Goal: Task Accomplishment & Management: Manage account settings

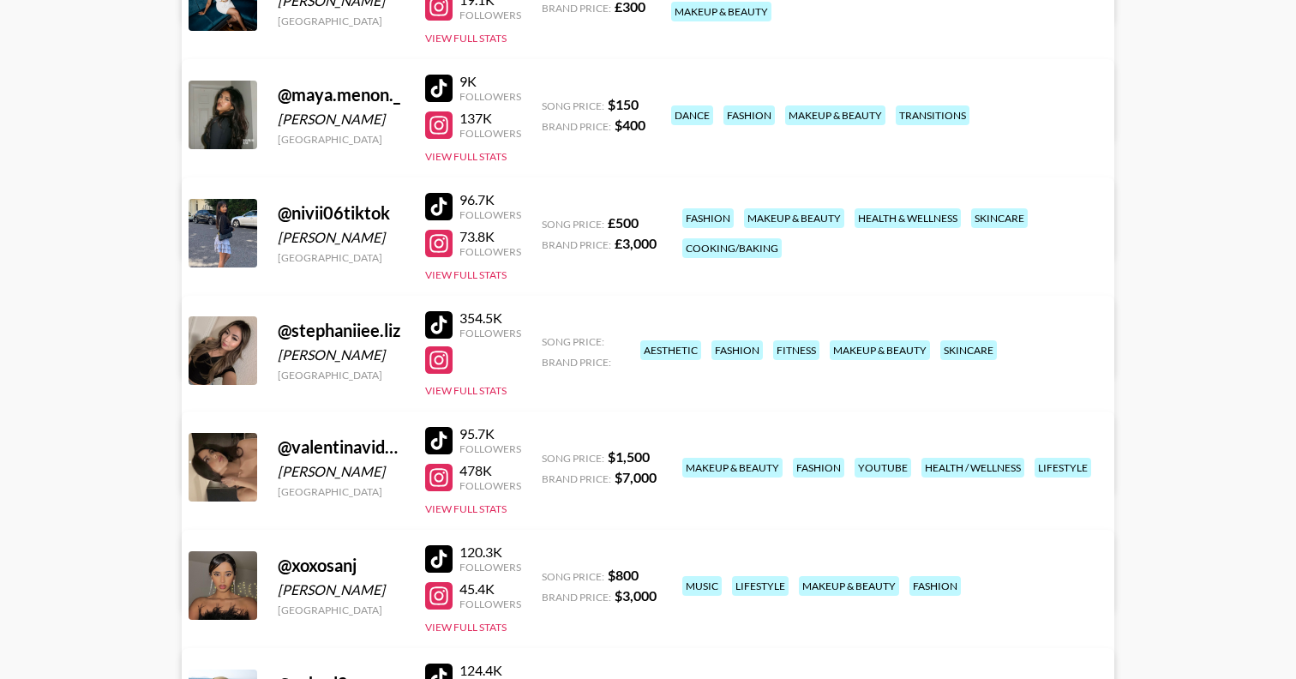
scroll to position [780, 0]
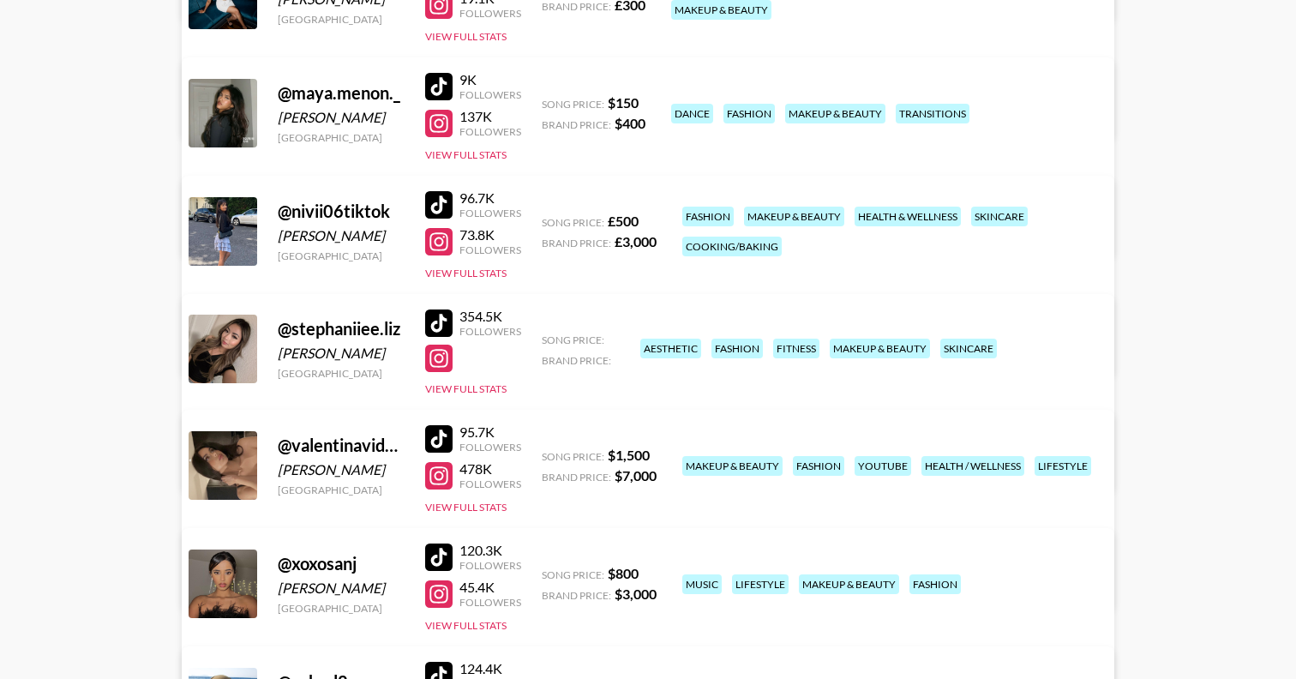
click at [654, 454] on link "View/Edit Details" at bounding box center [434, 462] width 442 height 17
click at [443, 321] on div at bounding box center [438, 322] width 27 height 27
click at [436, 368] on div at bounding box center [438, 358] width 27 height 27
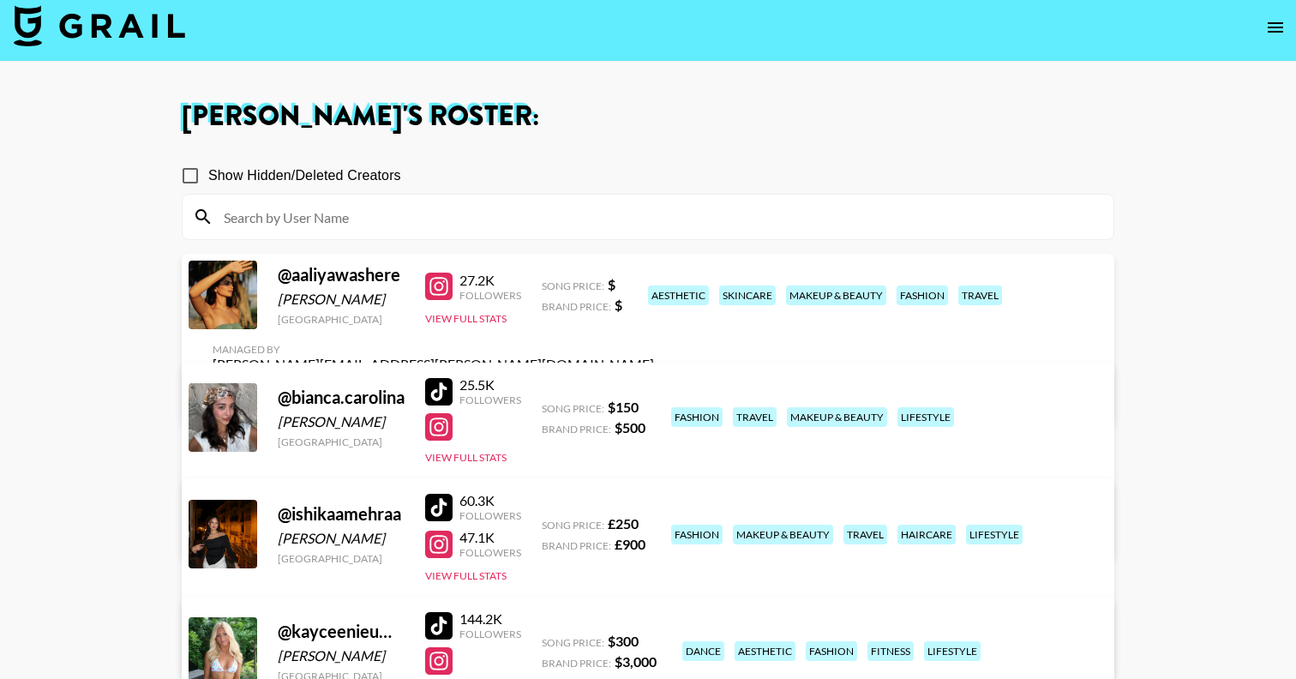
scroll to position [0, 0]
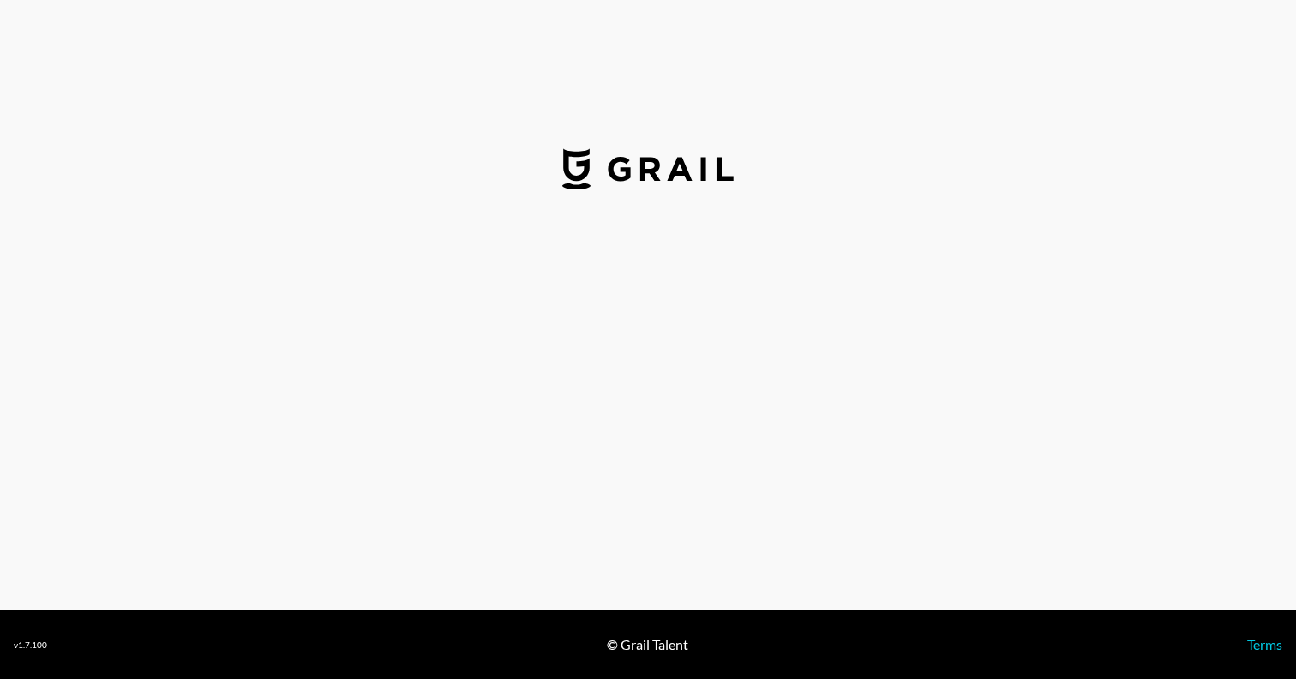
select select "USD"
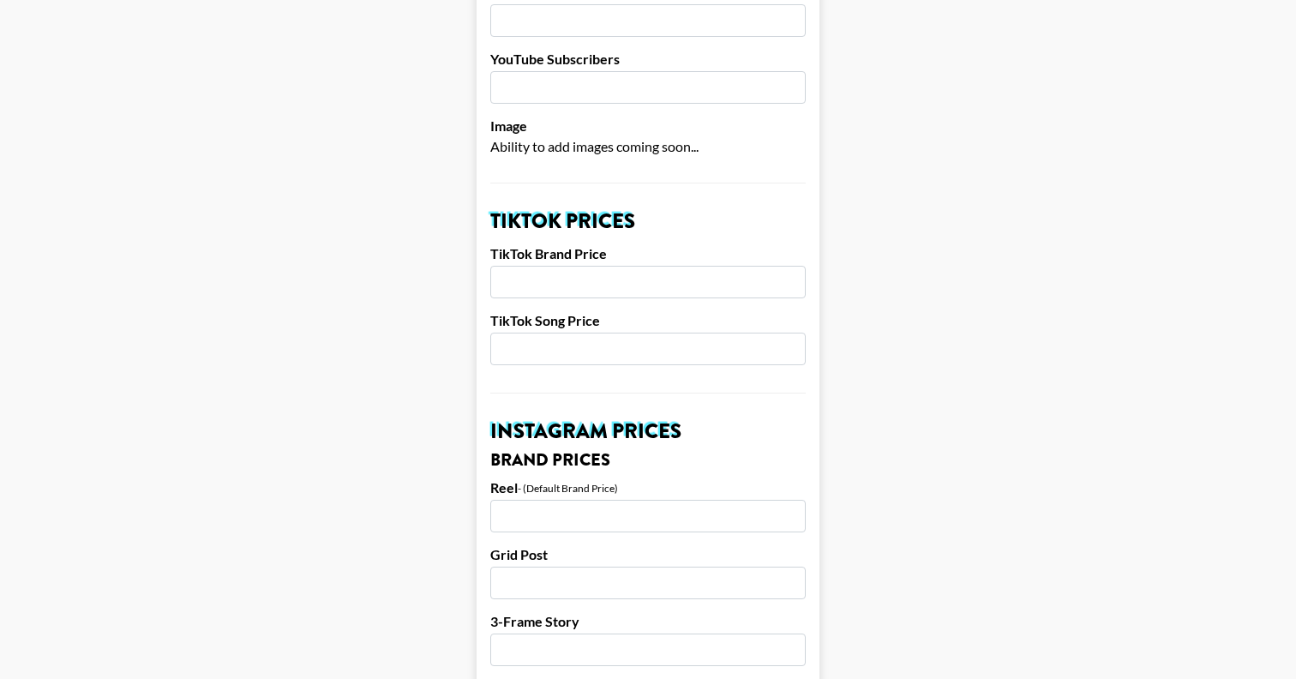
scroll to position [467, 0]
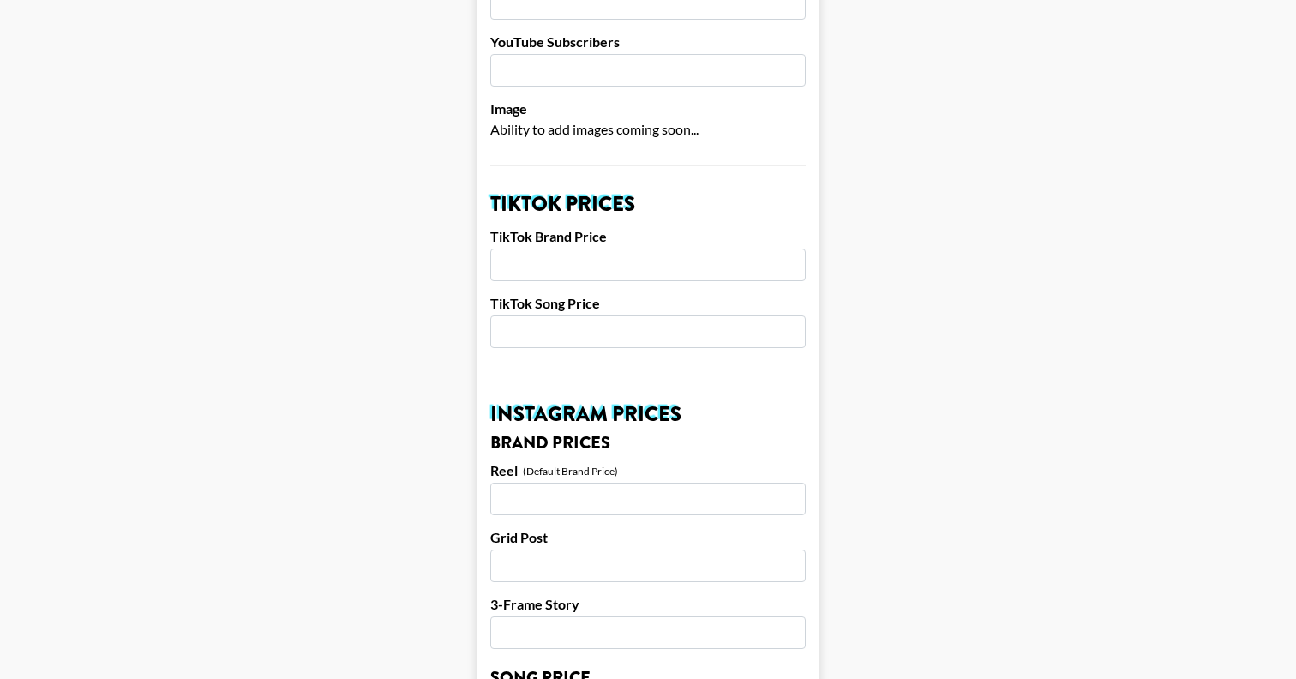
click at [583, 249] on input "number" at bounding box center [647, 265] width 315 height 33
type input "7000"
click at [596, 323] on input "number" at bounding box center [647, 331] width 315 height 33
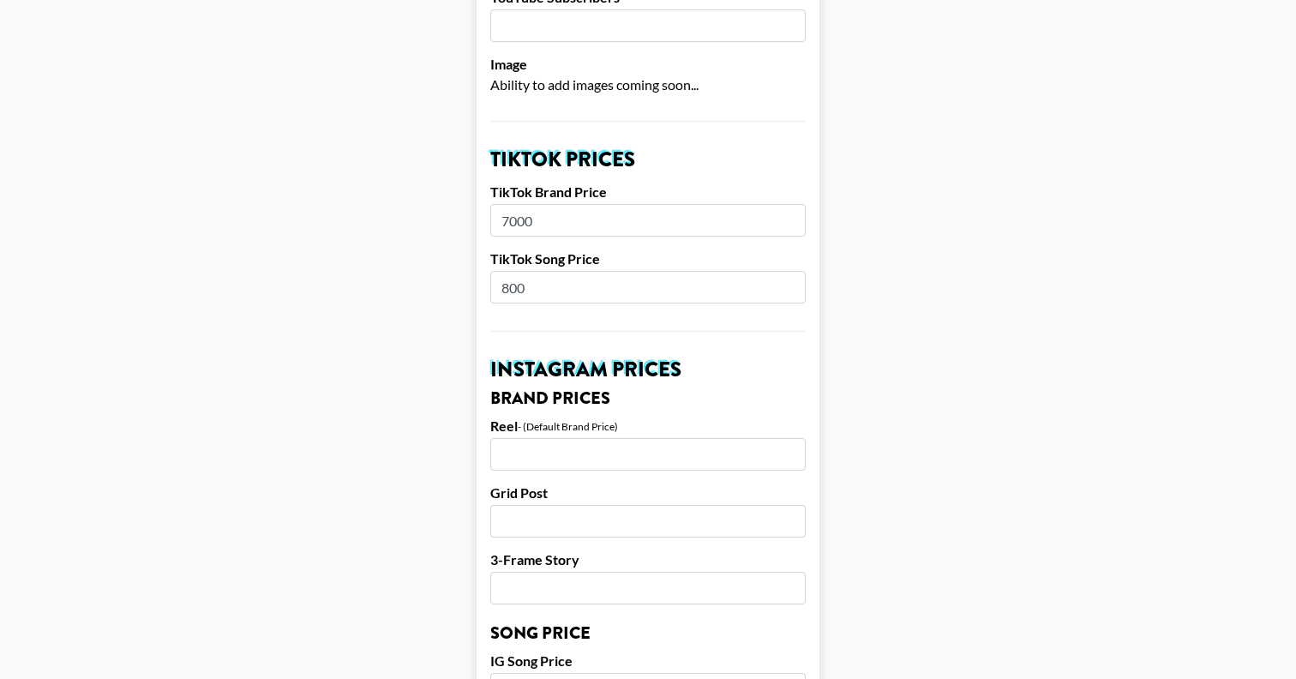
scroll to position [547, 0]
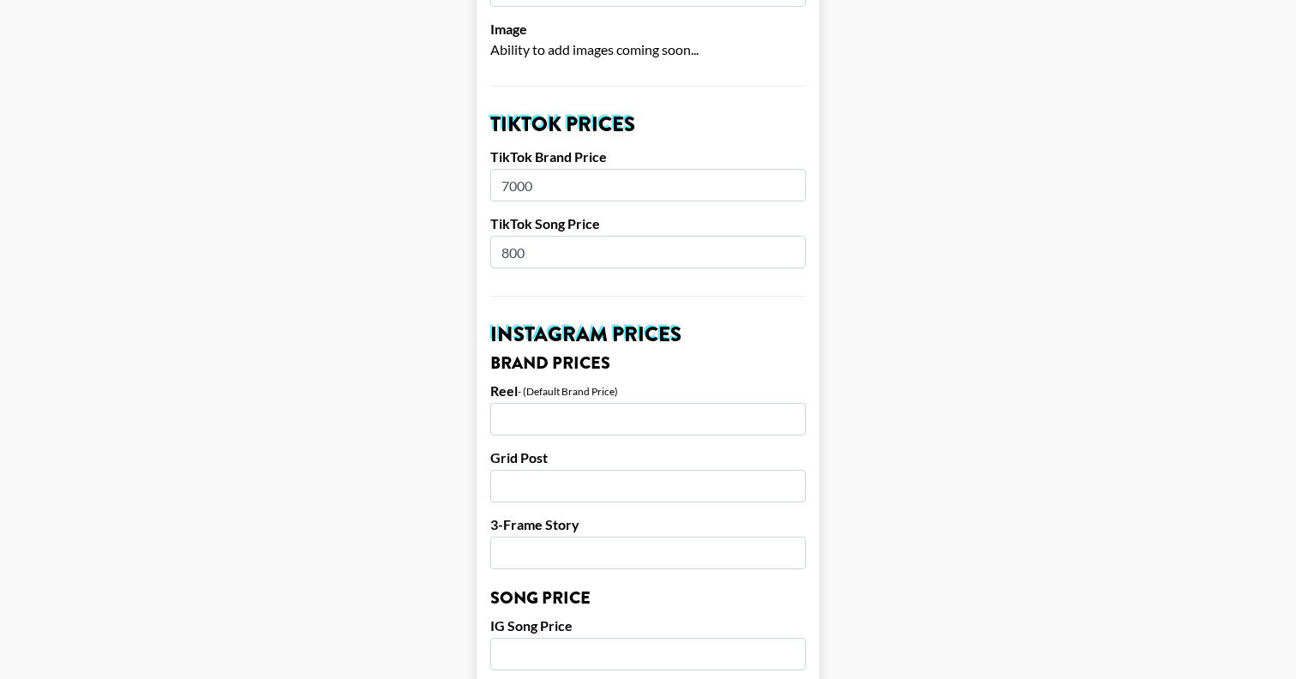
type input "800"
click at [539, 403] on input "number" at bounding box center [647, 419] width 315 height 33
type input "1000"
click at [578, 470] on input "number" at bounding box center [647, 486] width 315 height 33
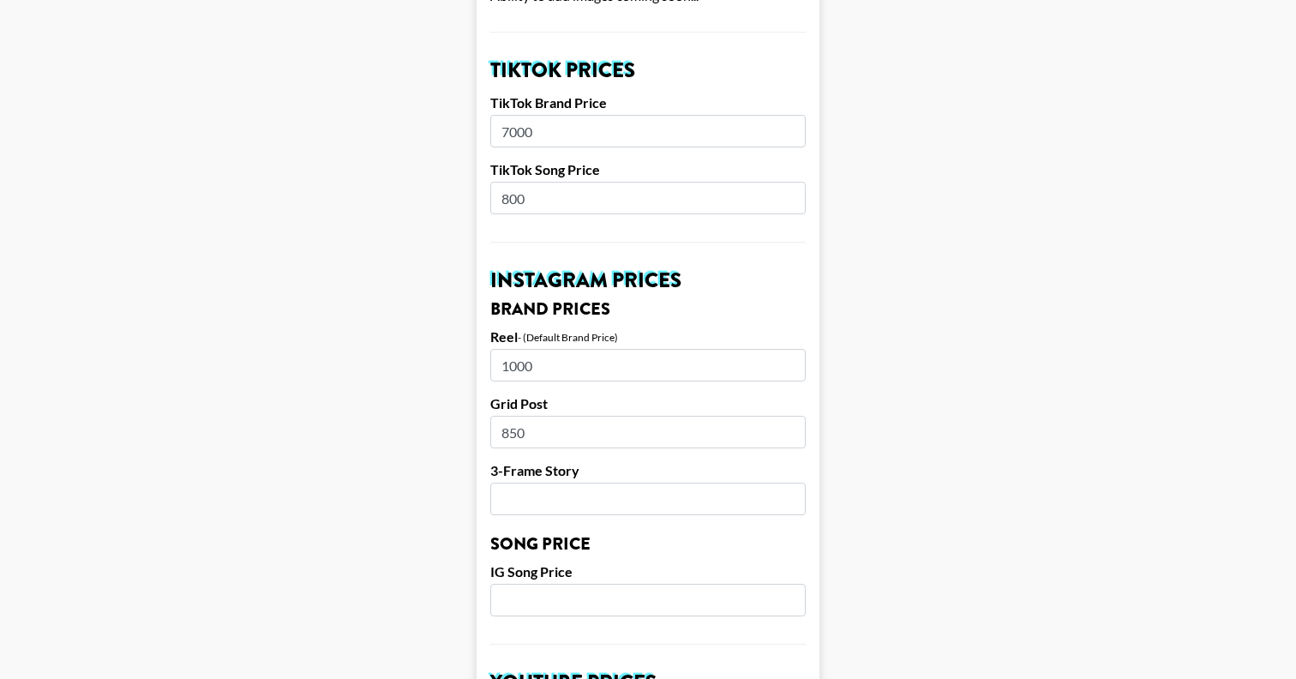
scroll to position [604, 0]
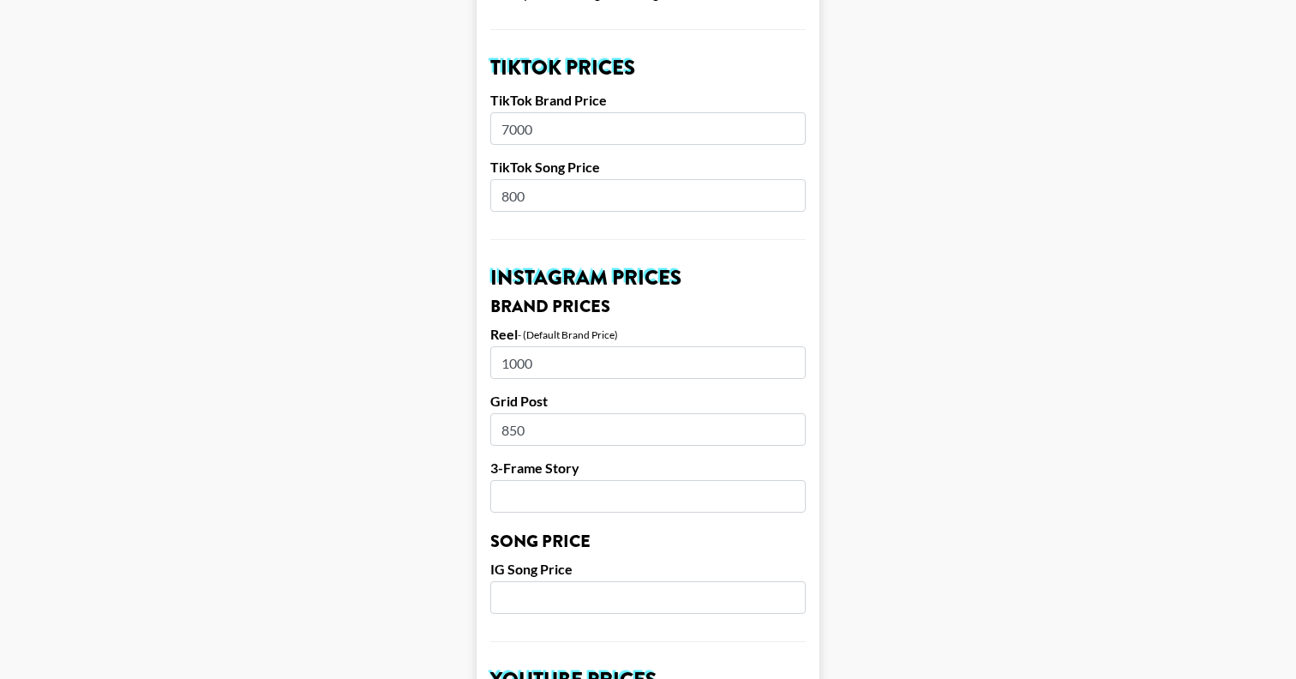
click at [568, 413] on input "850" at bounding box center [647, 429] width 315 height 33
type input "800"
click at [567, 480] on input "number" at bounding box center [647, 496] width 315 height 33
type input "500"
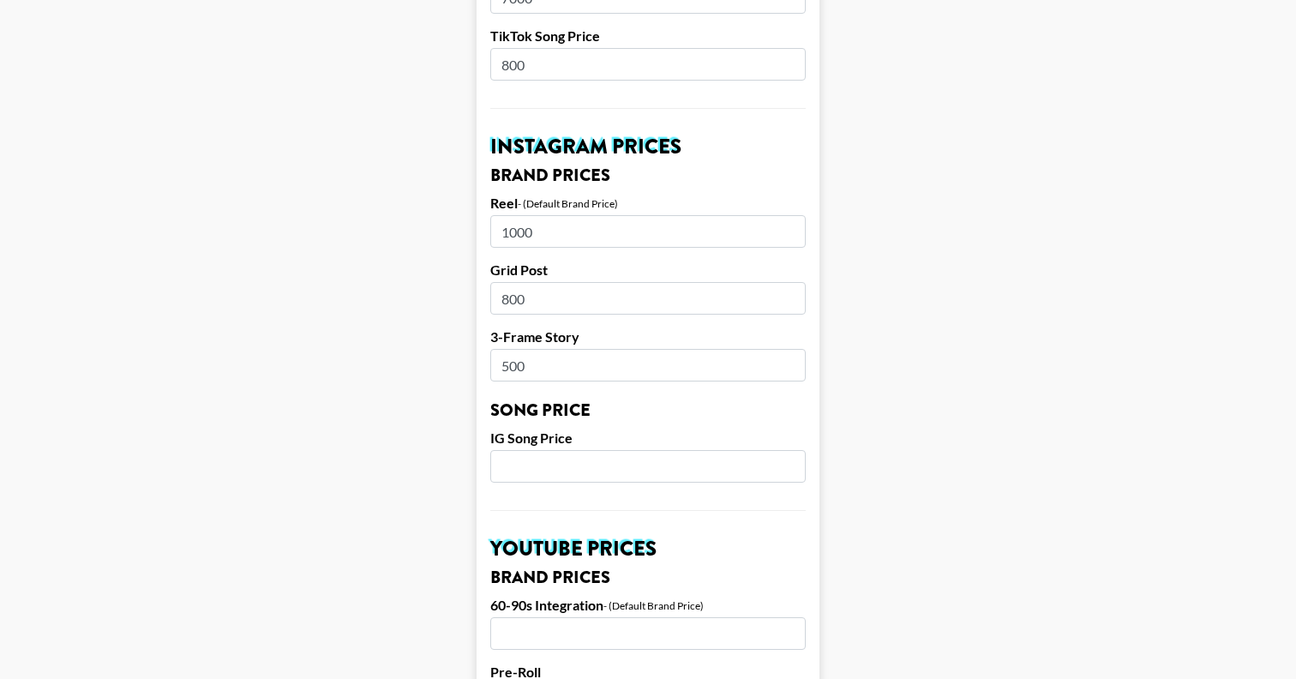
scroll to position [751, 0]
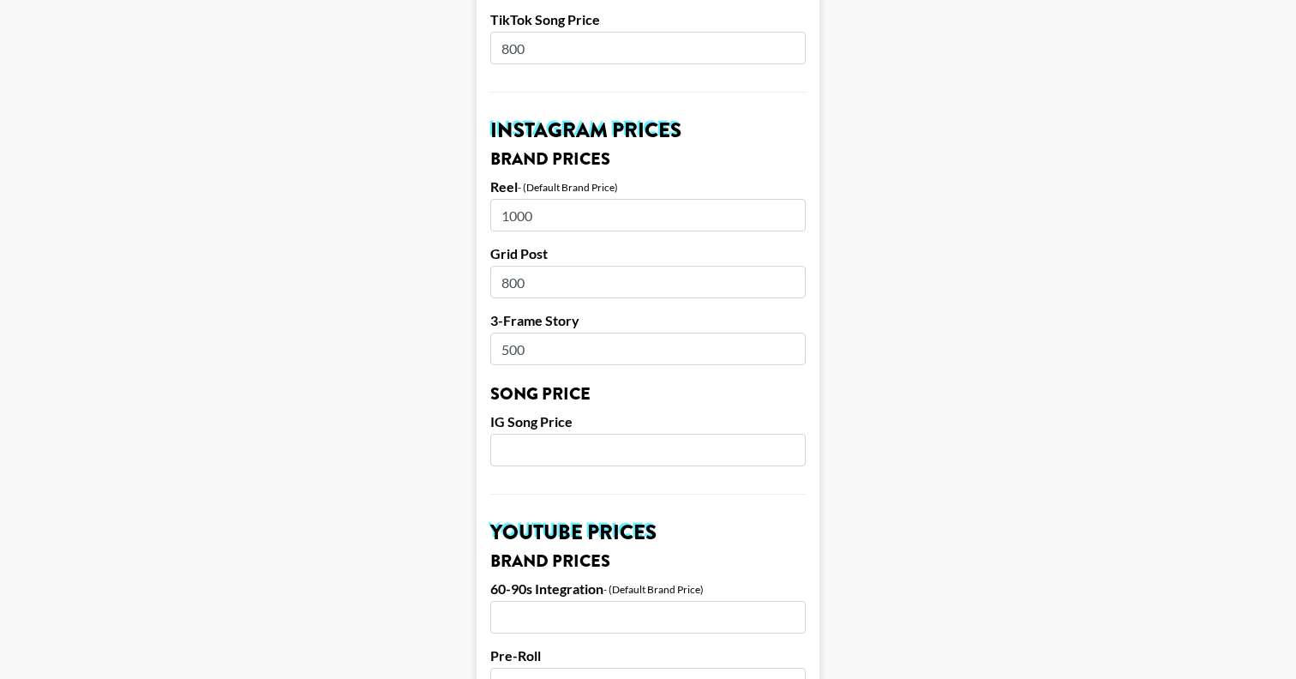
click at [562, 434] on input "number" at bounding box center [647, 450] width 315 height 33
type input "150"
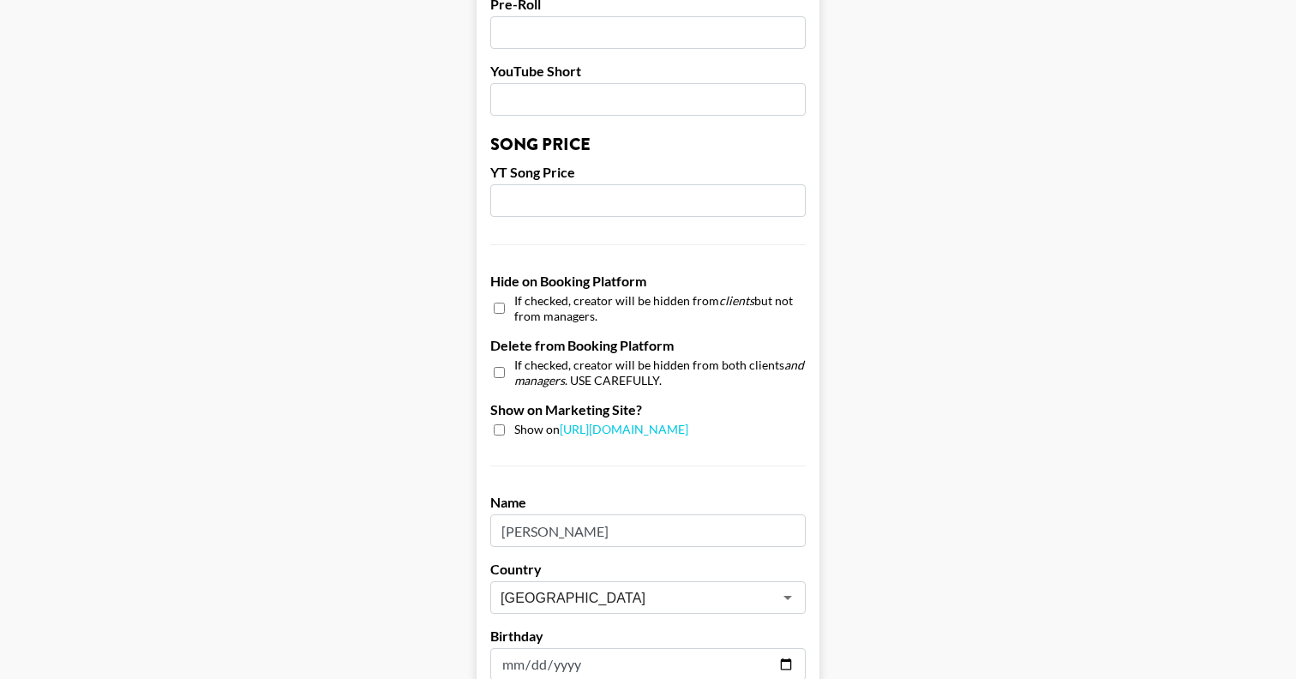
scroll to position [1404, 0]
click at [496, 423] on input "checkbox" at bounding box center [499, 428] width 11 height 11
checkbox input "true"
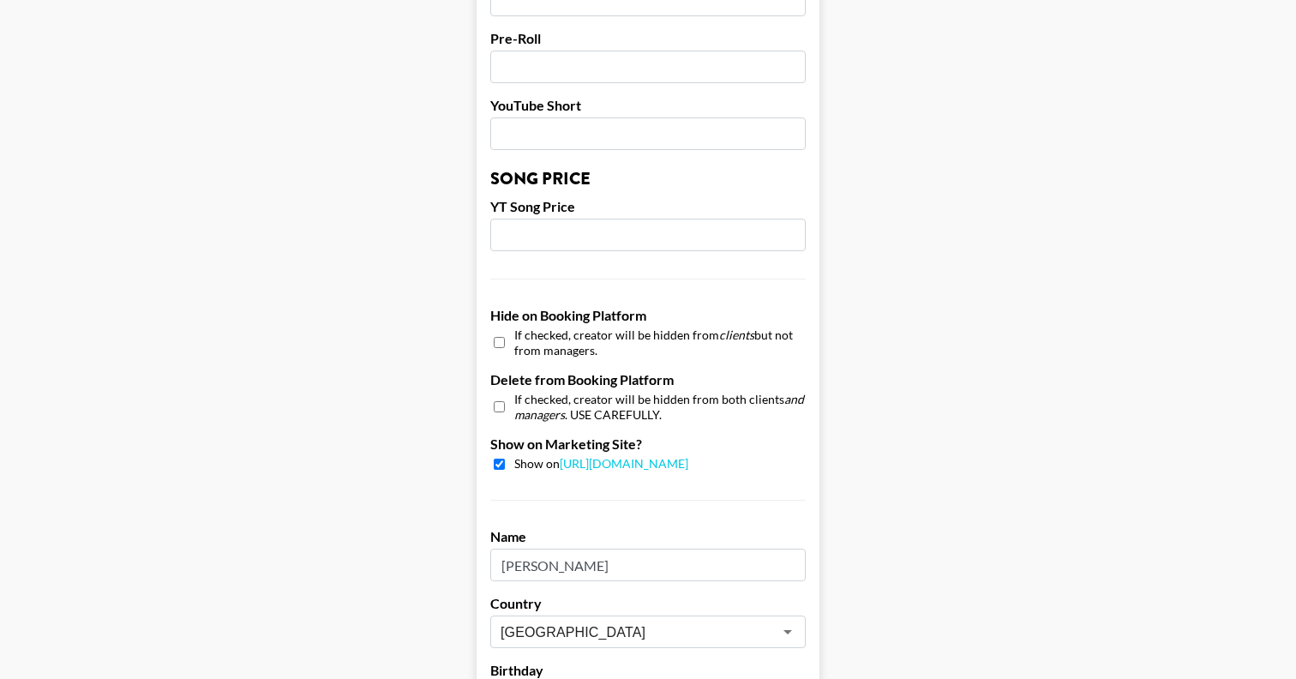
scroll to position [1647, 0]
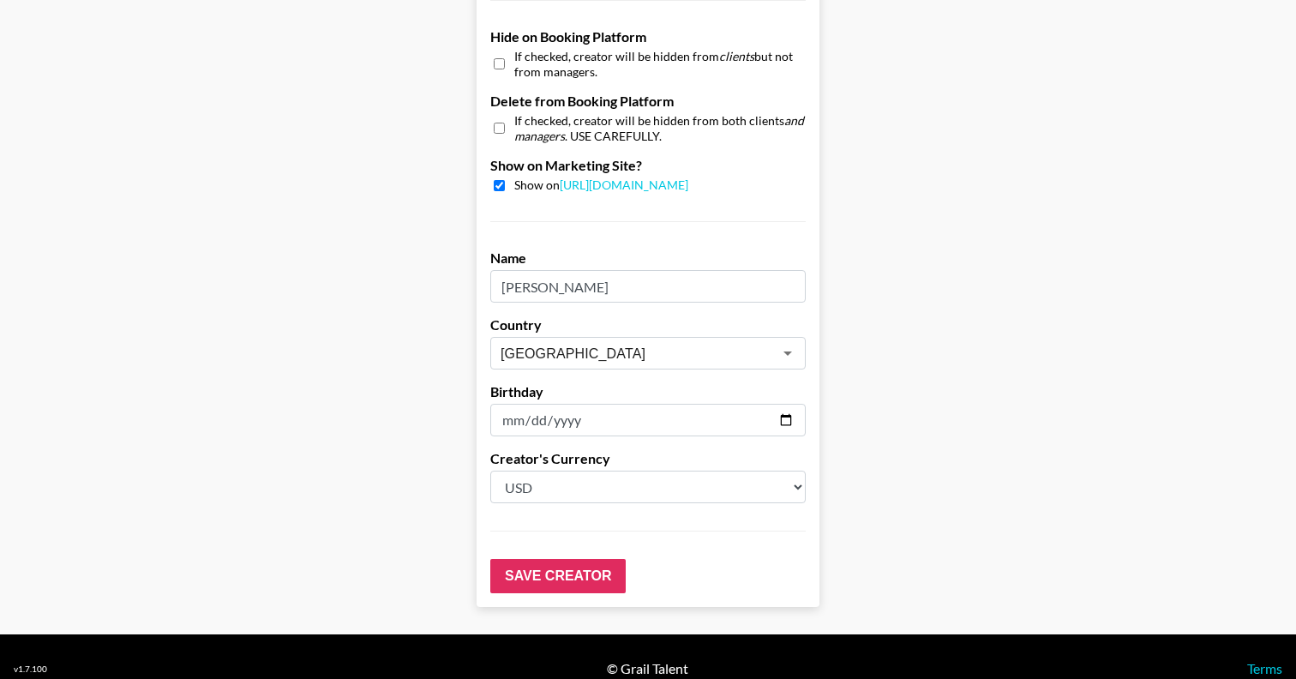
click at [564, 559] on input "Save Creator" at bounding box center [557, 576] width 135 height 34
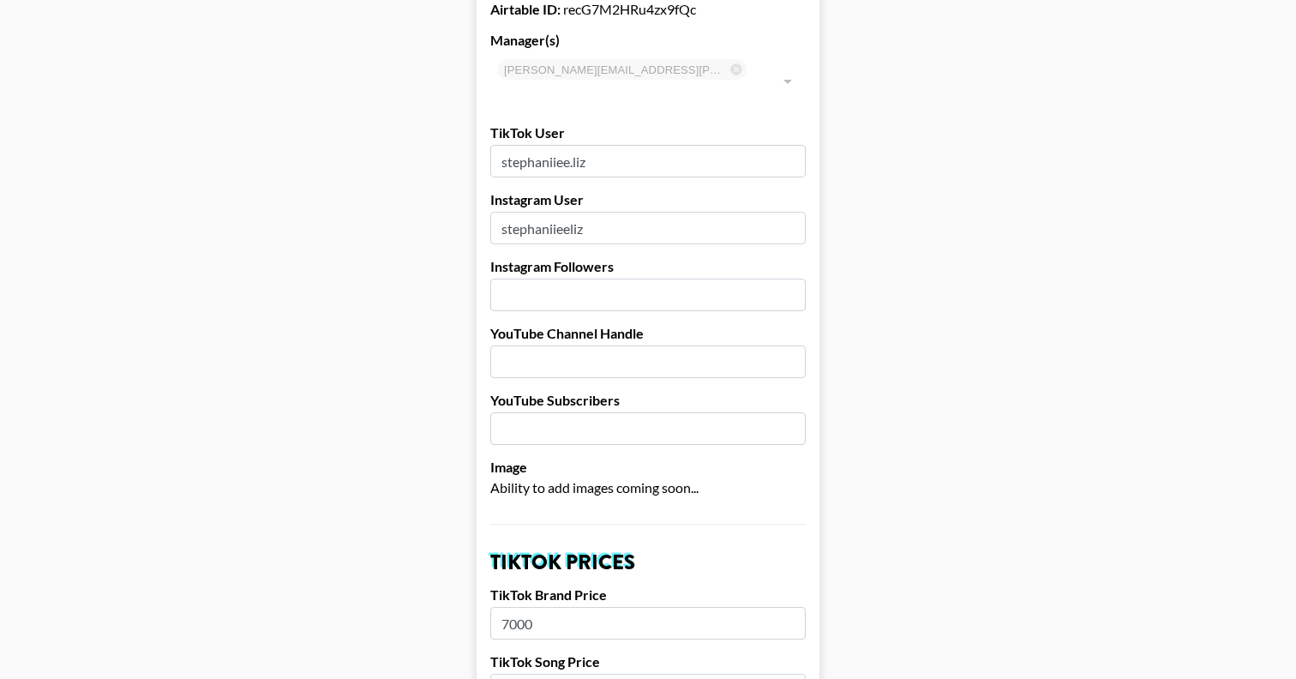
scroll to position [0, 0]
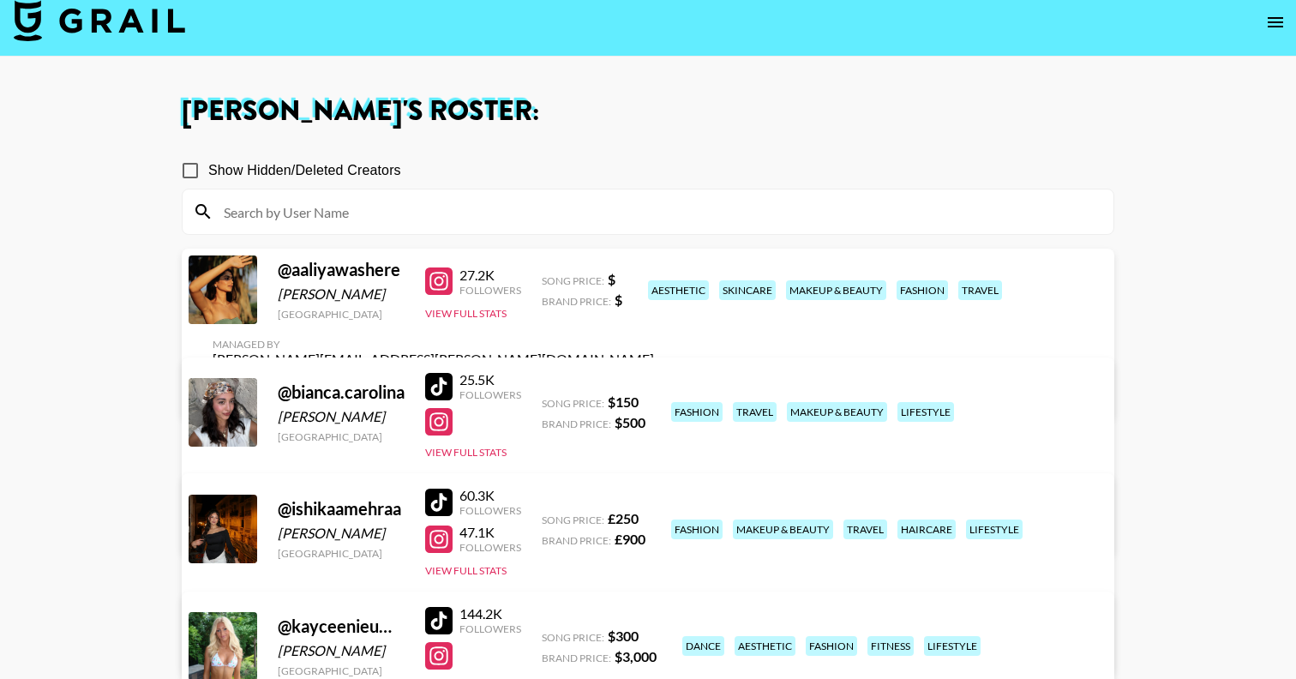
scroll to position [15, 0]
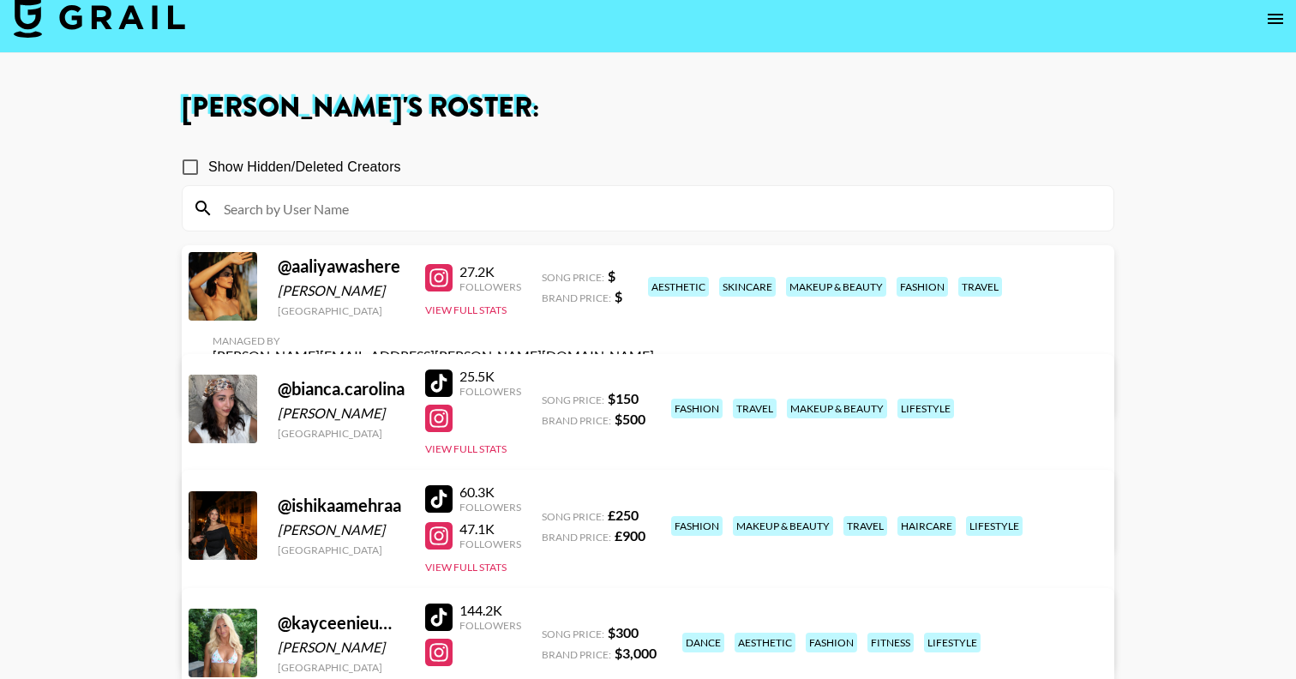
click at [654, 514] on link "View/Edit Details" at bounding box center [434, 522] width 442 height 17
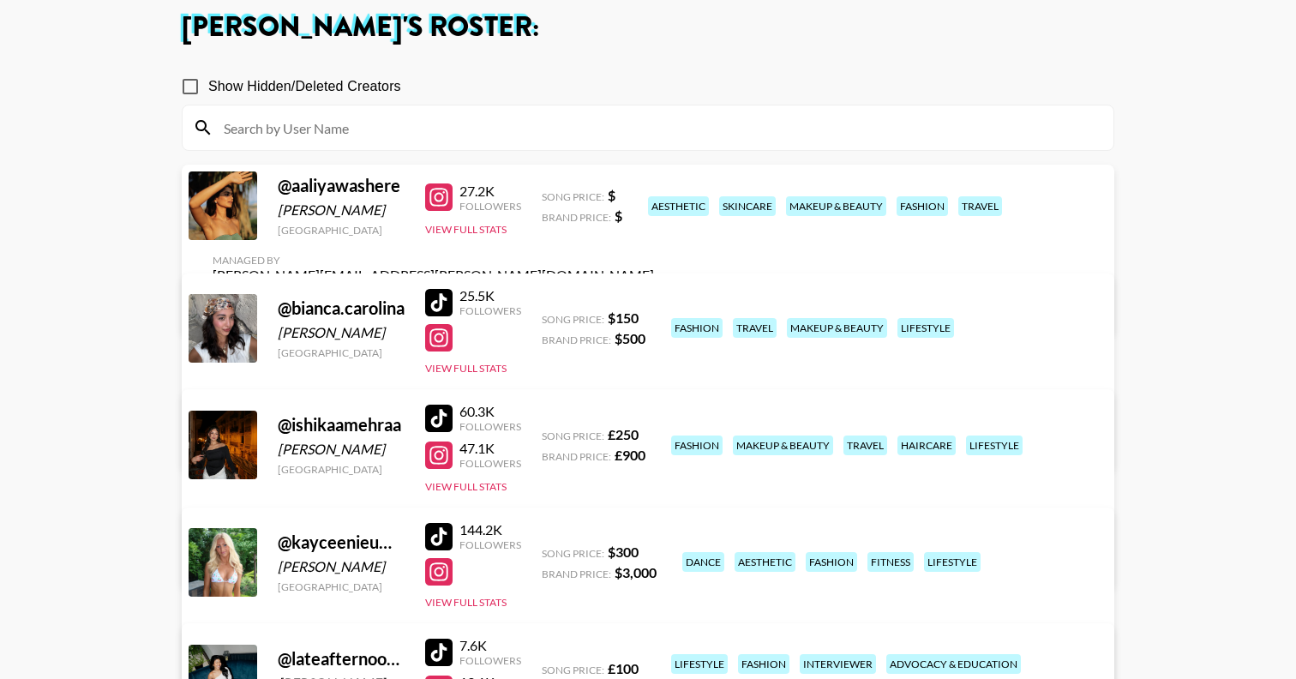
scroll to position [123, 0]
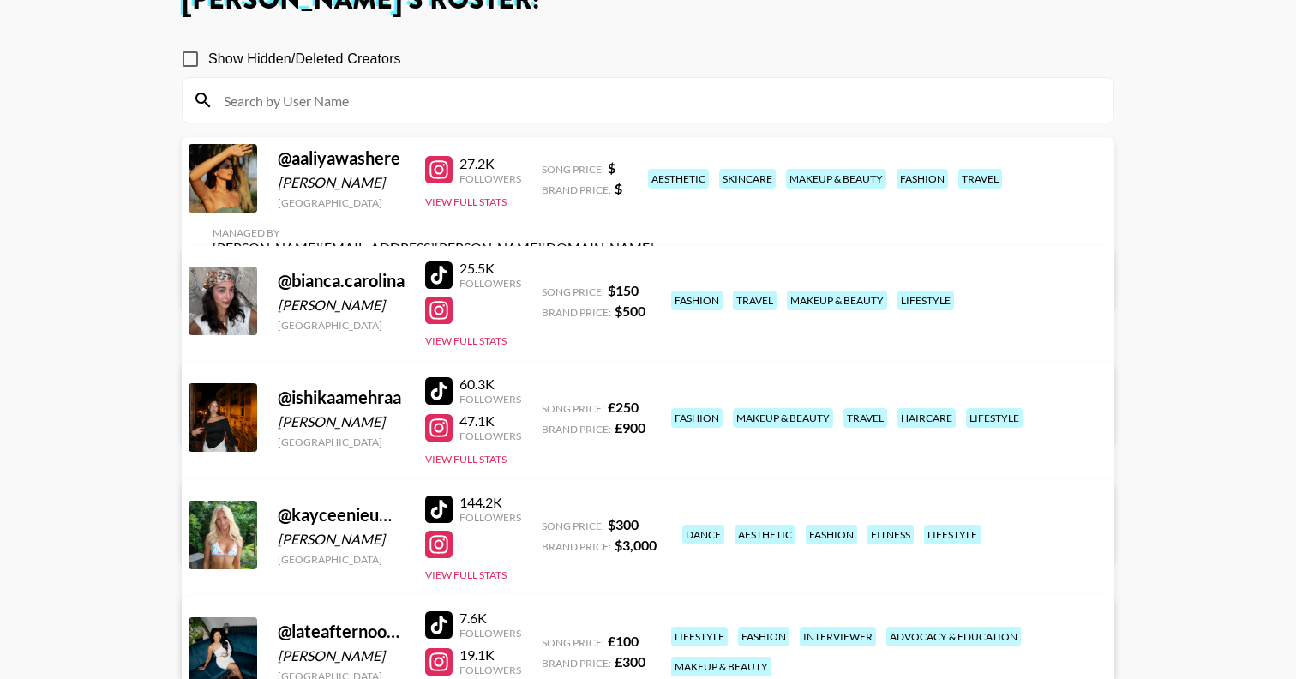
click at [440, 279] on div at bounding box center [438, 274] width 27 height 27
click at [440, 317] on div at bounding box center [438, 310] width 27 height 27
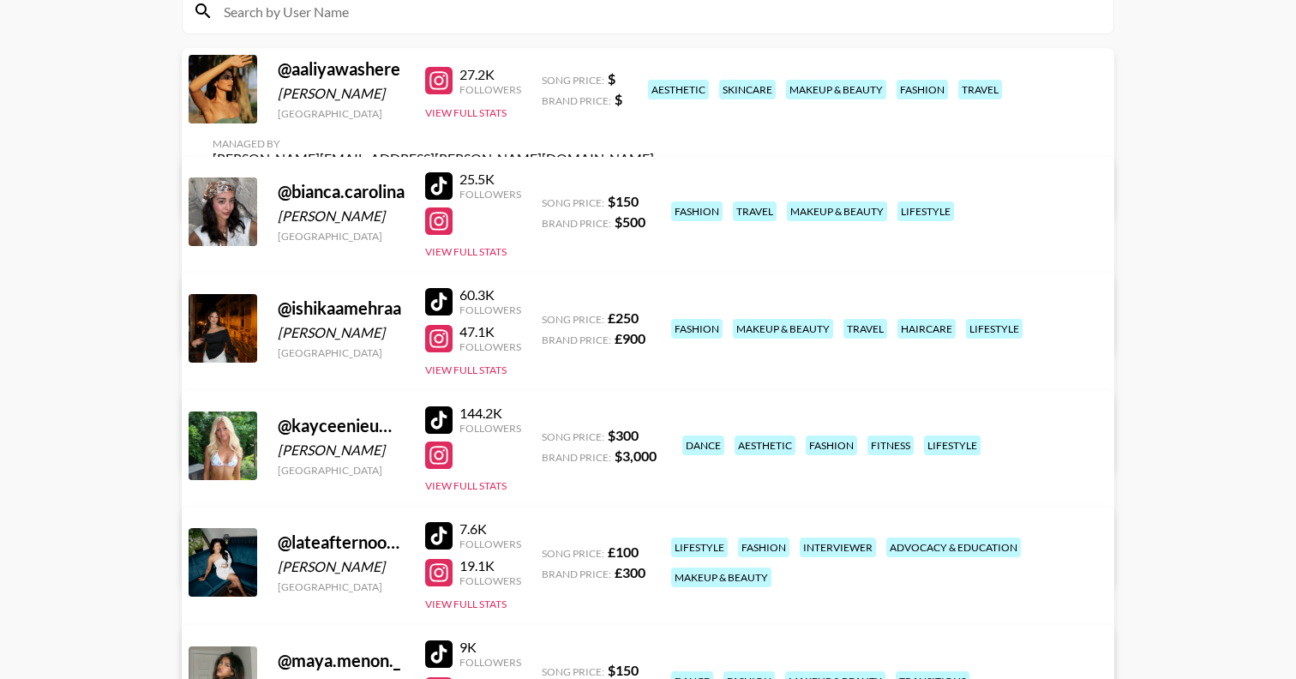
click at [445, 419] on div at bounding box center [438, 419] width 27 height 27
click at [443, 459] on div at bounding box center [438, 455] width 27 height 27
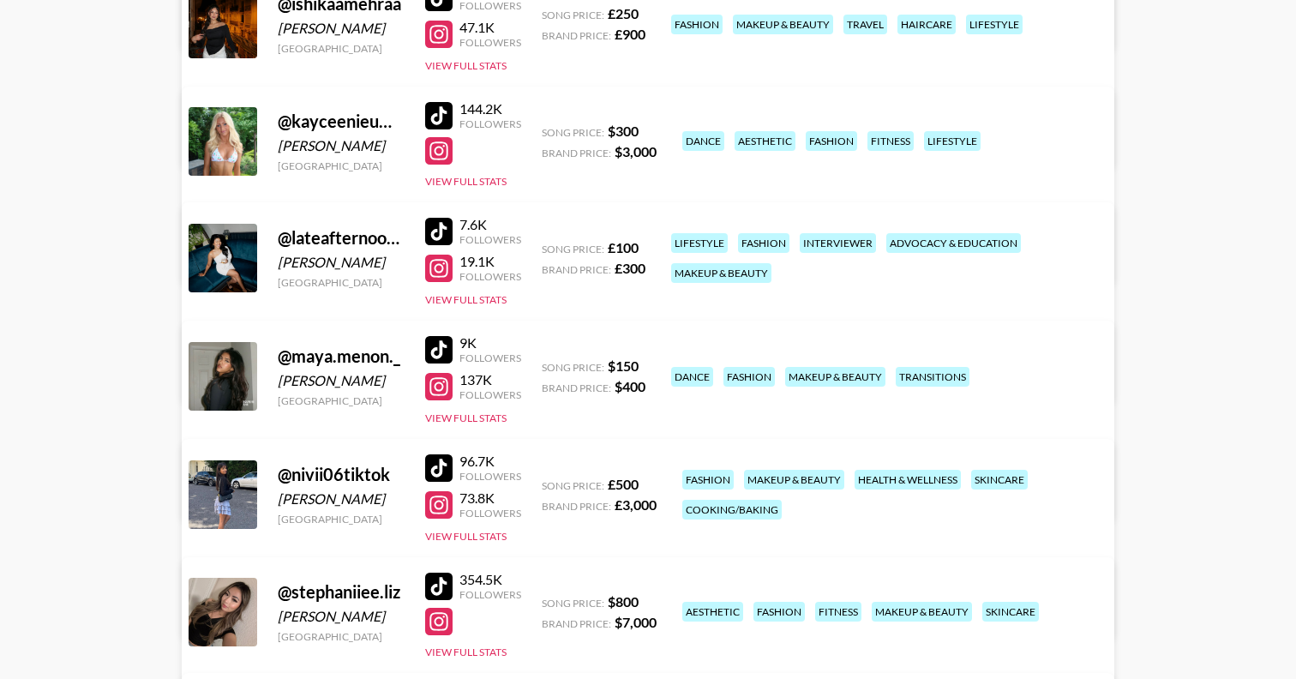
scroll to position [671, 0]
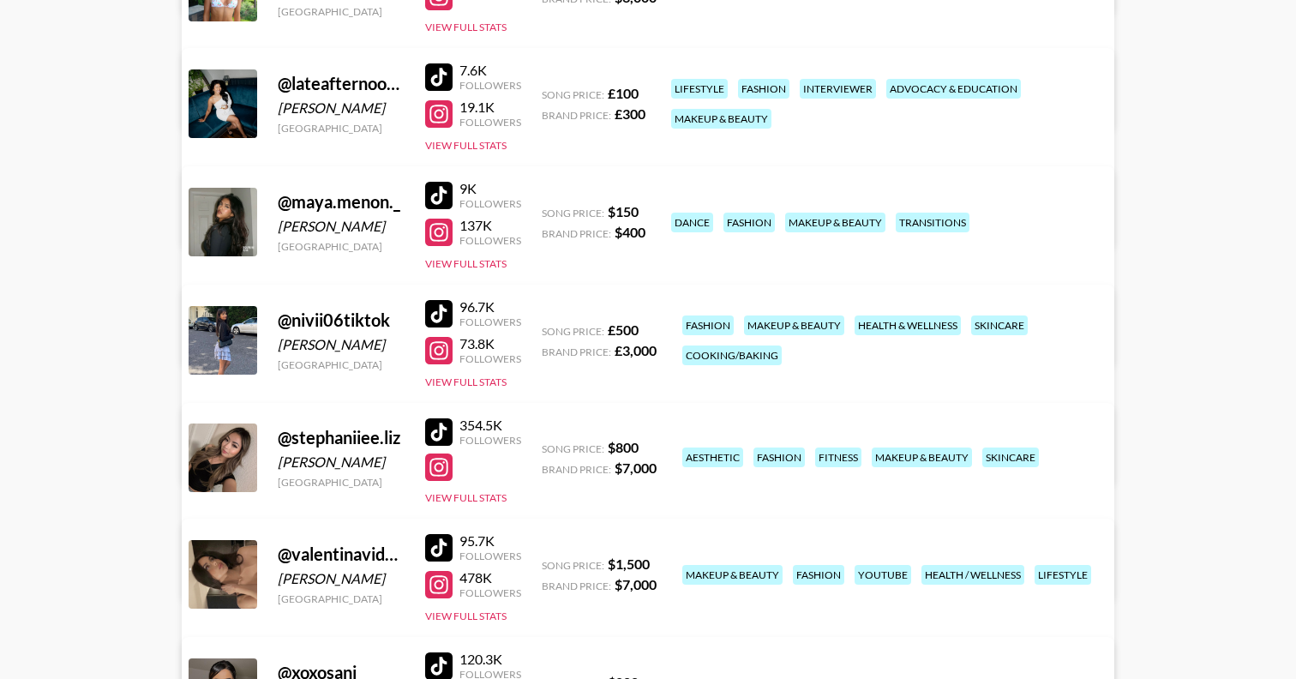
click at [436, 419] on div at bounding box center [438, 431] width 27 height 27
click at [436, 464] on div at bounding box center [438, 467] width 27 height 27
click at [448, 462] on div at bounding box center [438, 467] width 27 height 27
click at [447, 428] on div at bounding box center [438, 431] width 27 height 27
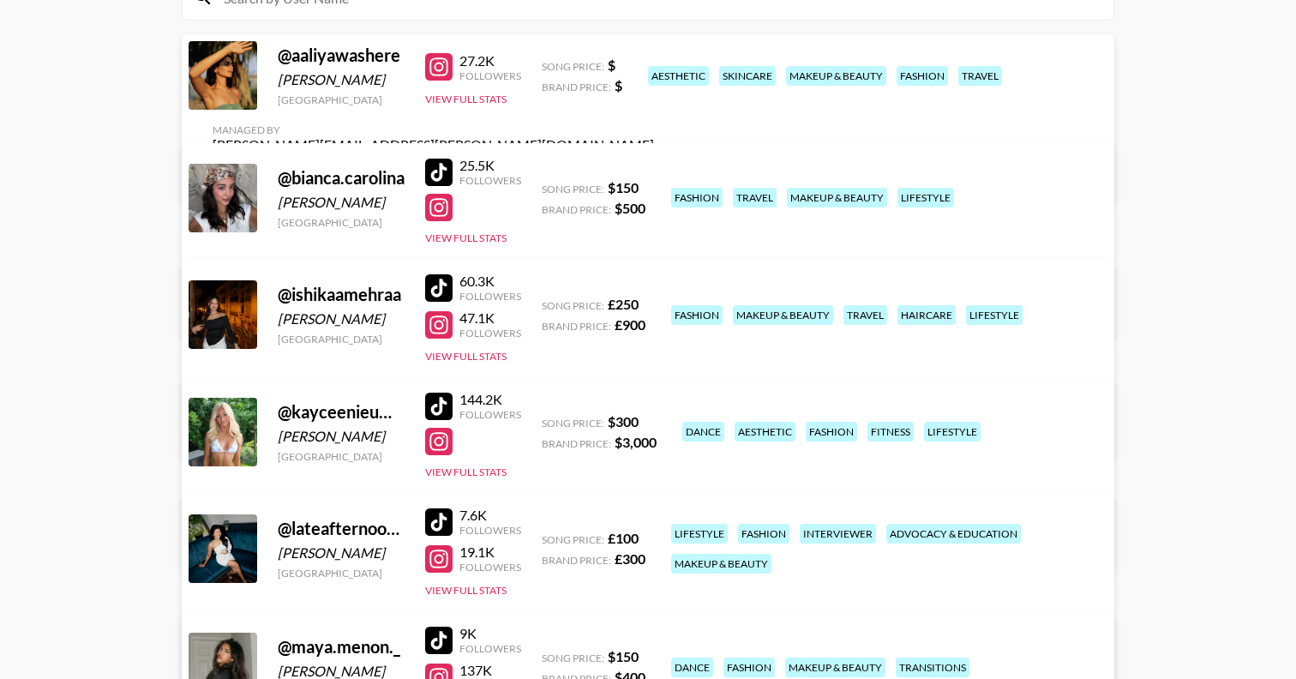
scroll to position [215, 0]
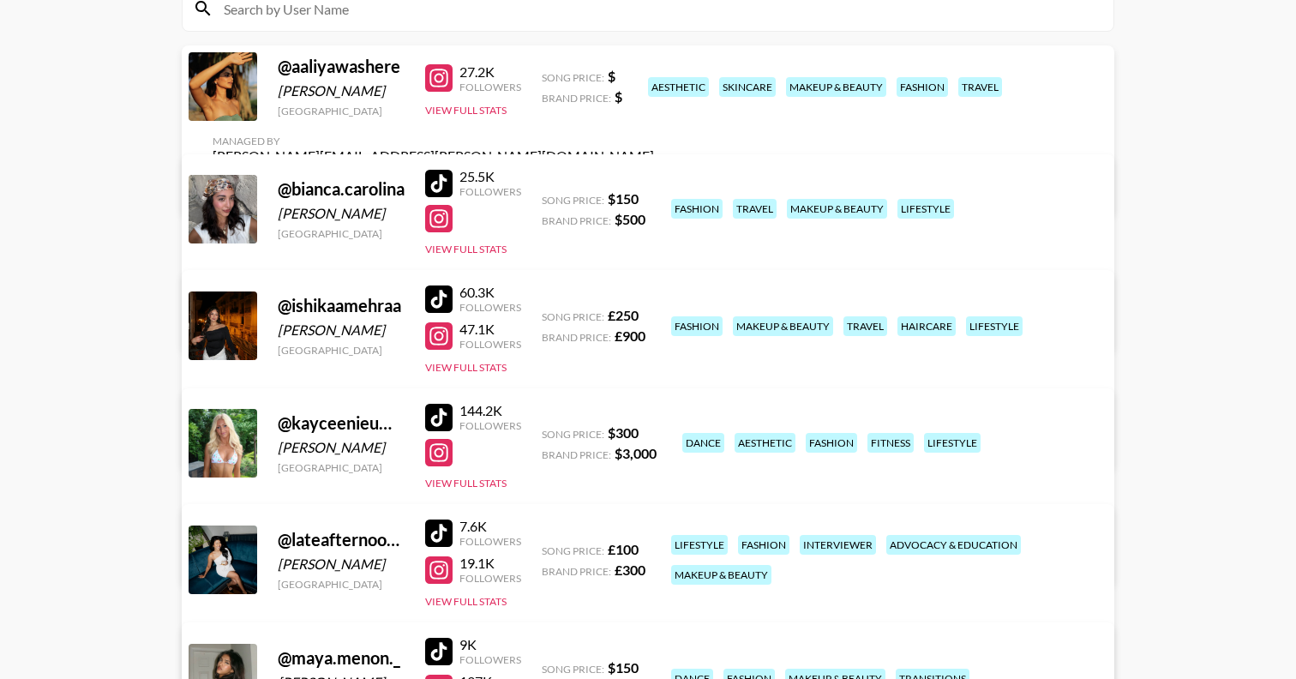
click at [431, 217] on div at bounding box center [438, 218] width 27 height 27
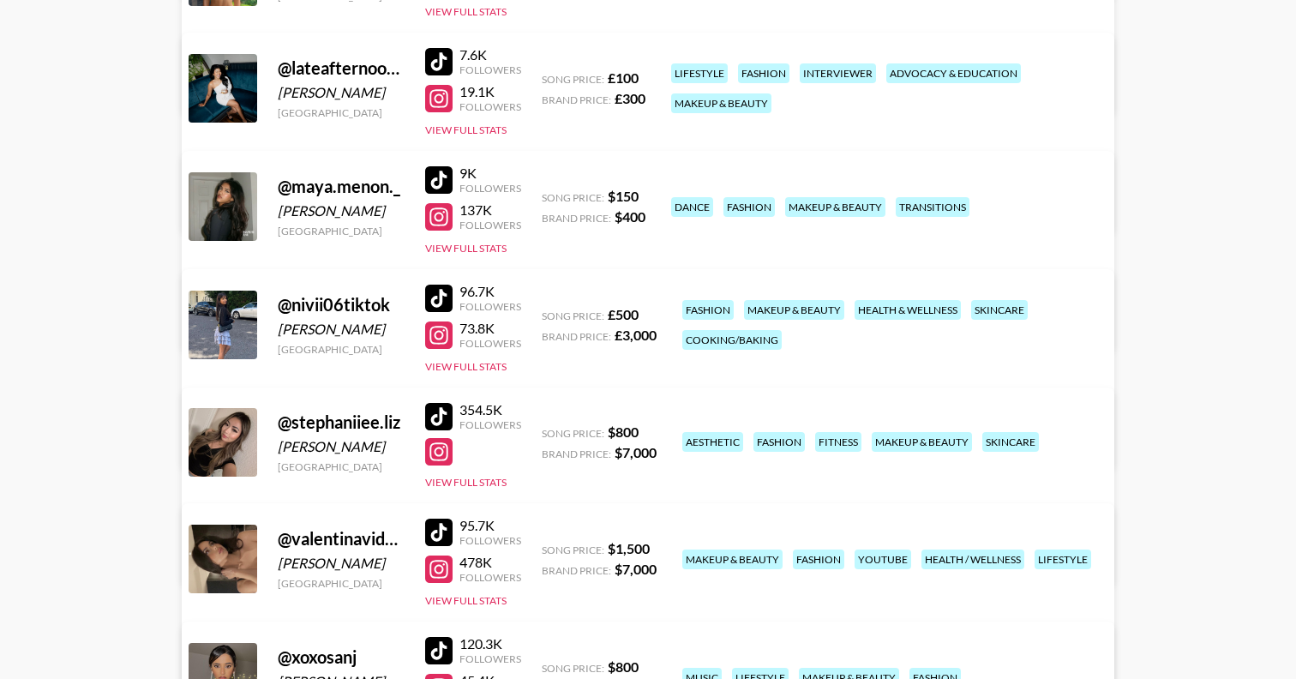
scroll to position [0, 0]
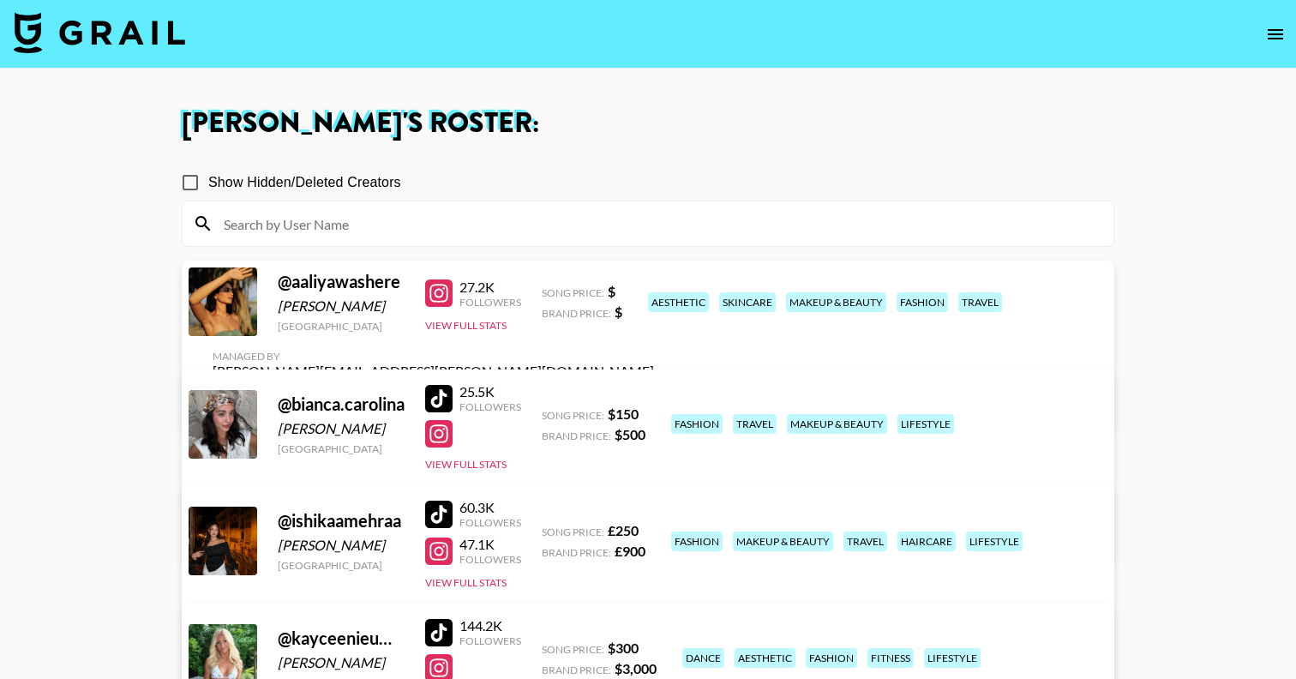
click at [127, 33] on img at bounding box center [99, 32] width 171 height 41
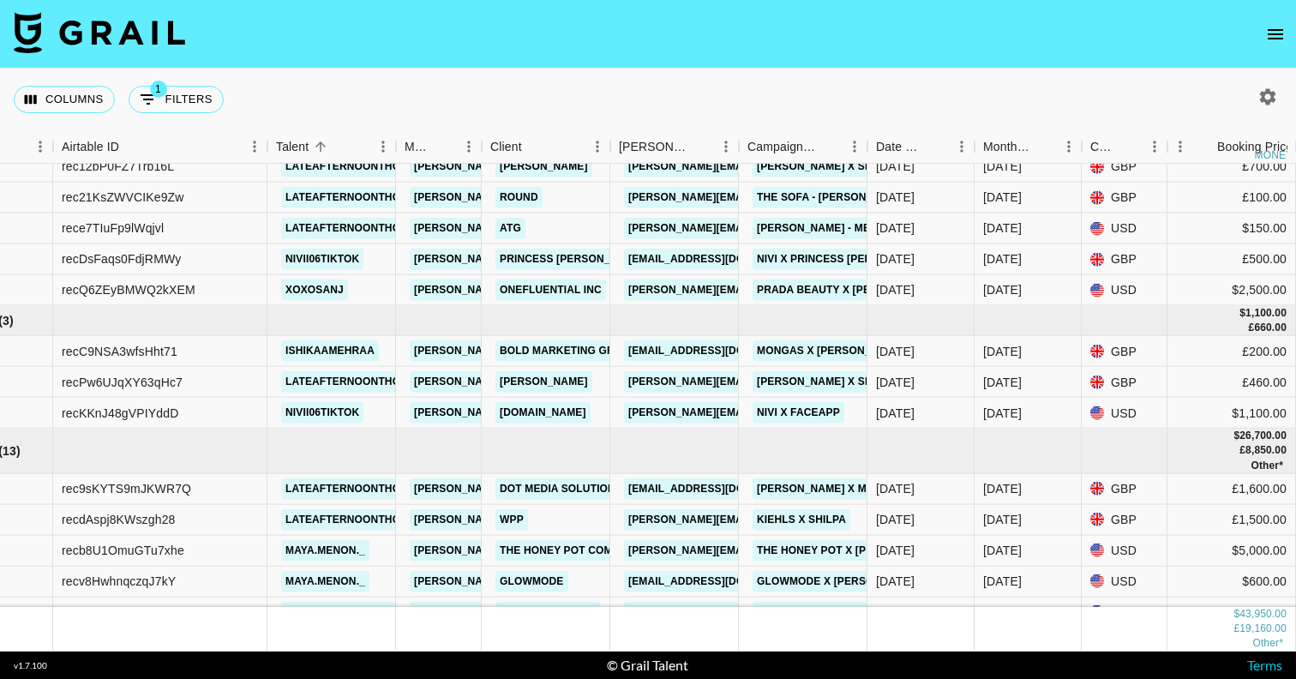
scroll to position [127, 88]
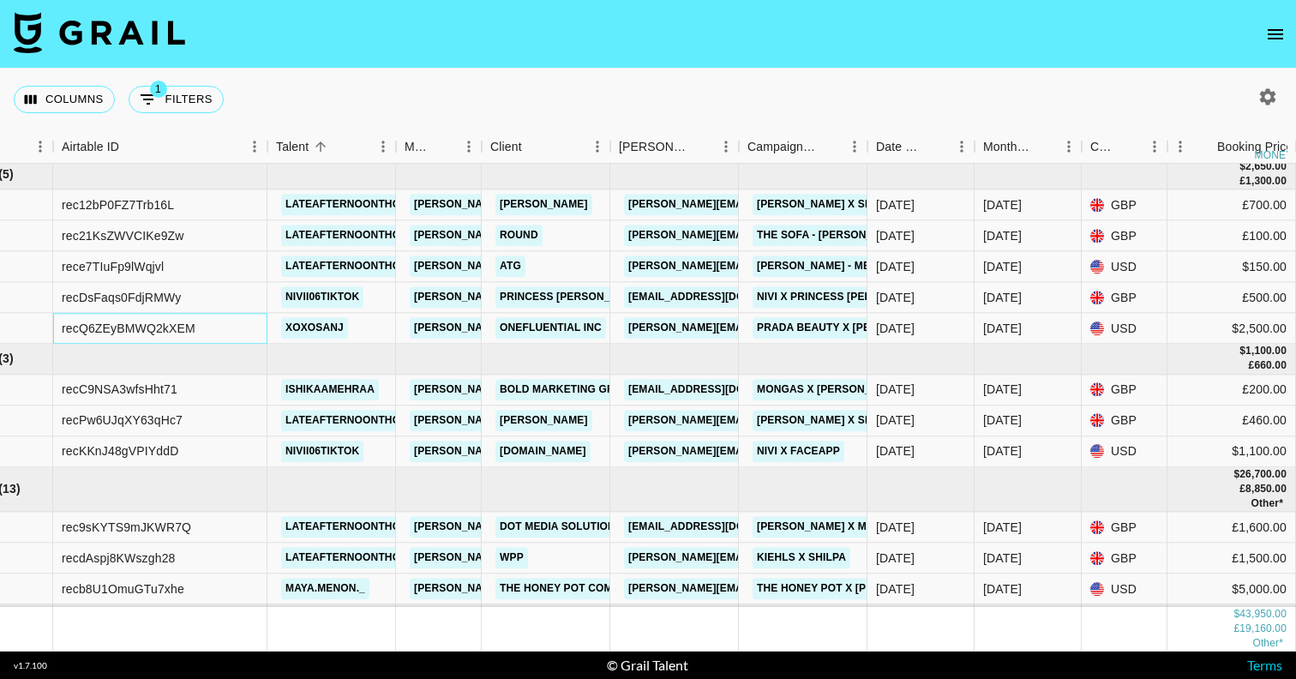
click at [147, 330] on div "recQ6ZEyBMWQ2kXEM" at bounding box center [129, 328] width 134 height 17
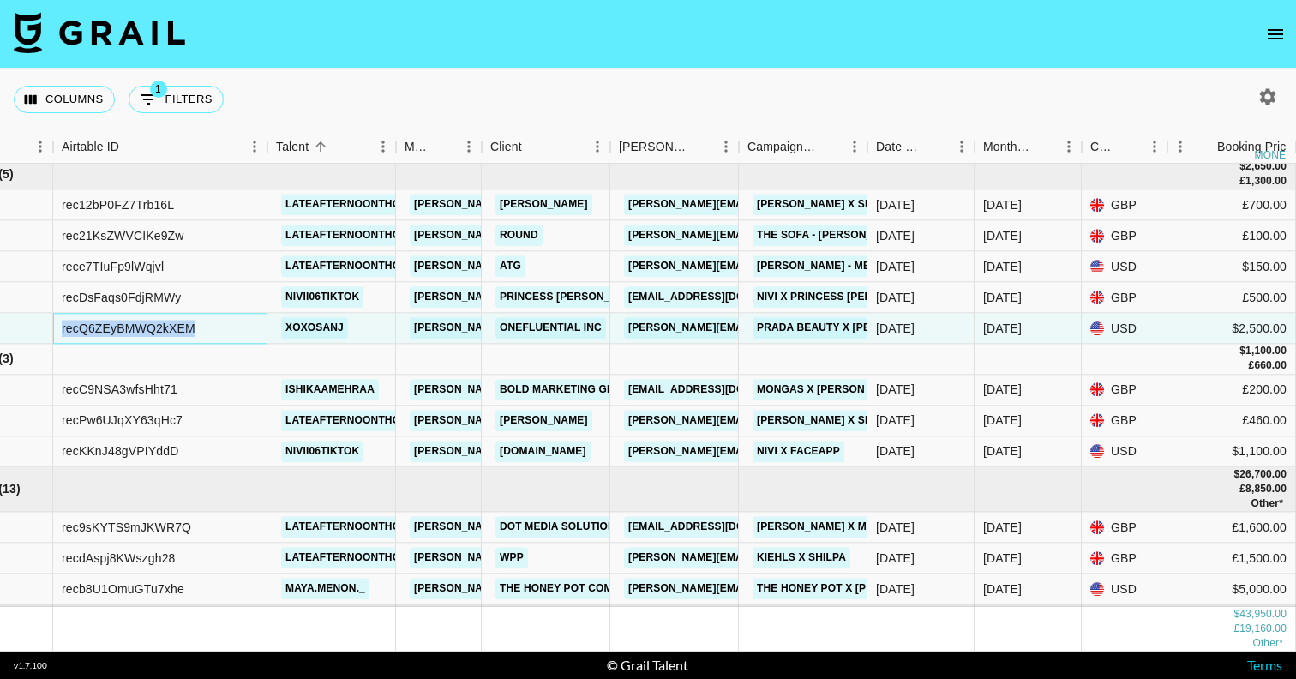
copy div "recQ6ZEyBMWQ2kXEM"
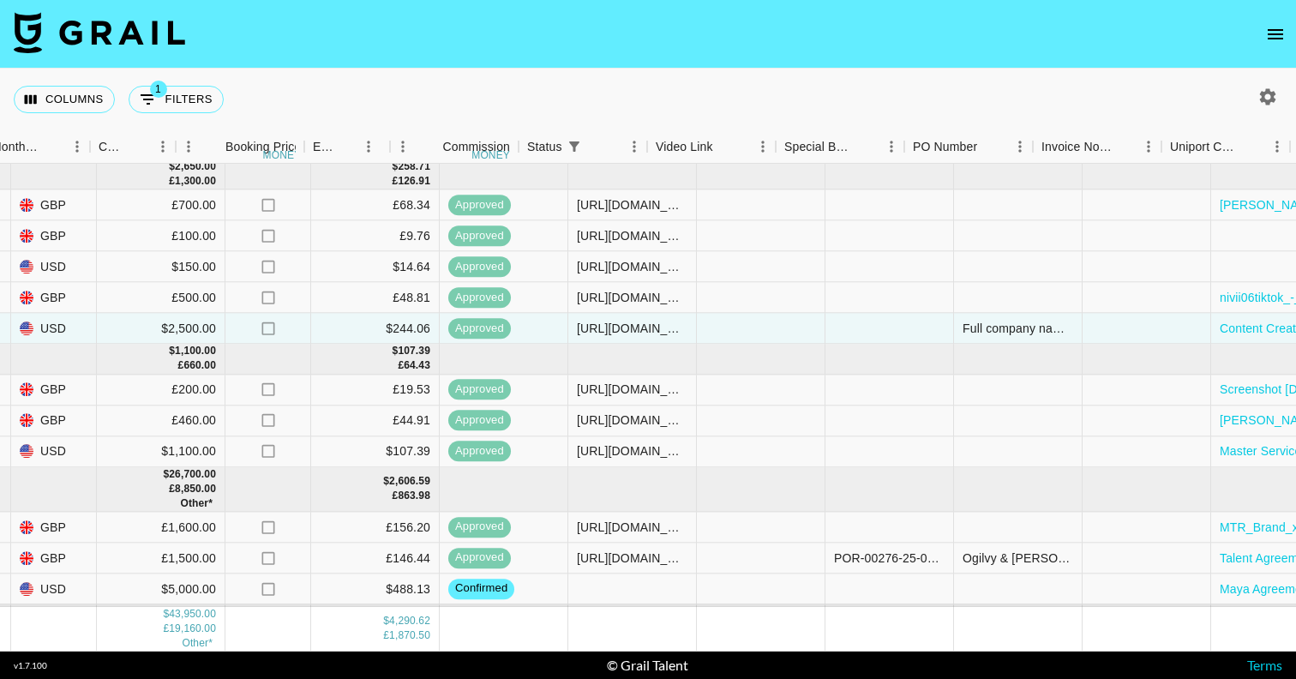
scroll to position [127, 1644]
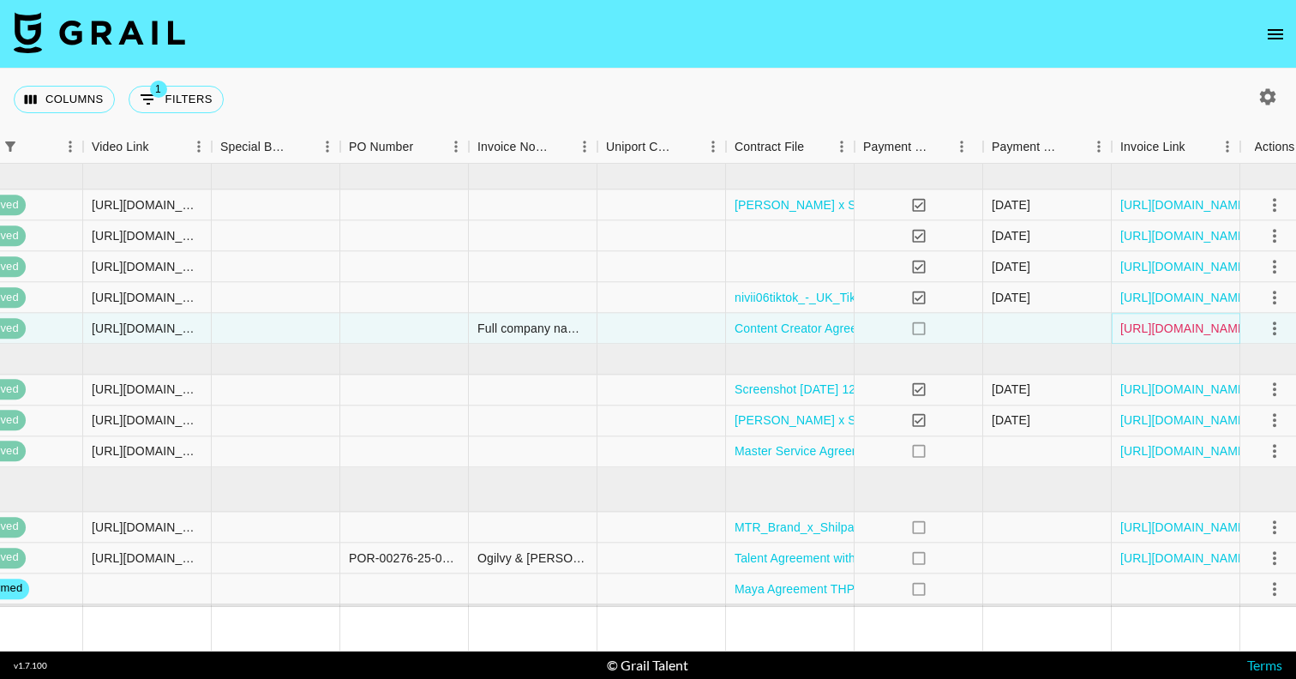
click at [1171, 328] on link "https://in.xero.com/UPvWJCvZ3dsMTLulsbiNglBs767HPeGtvQLcR3oP" at bounding box center [1185, 328] width 129 height 17
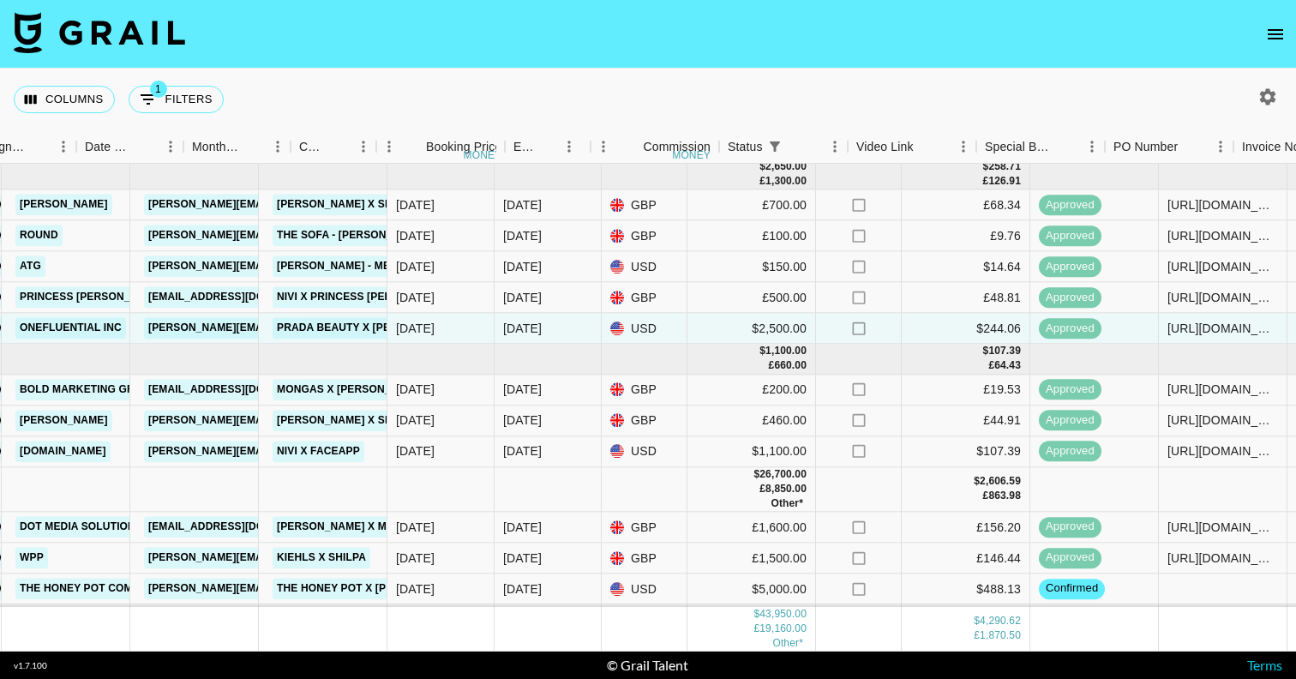
scroll to position [127, 1282]
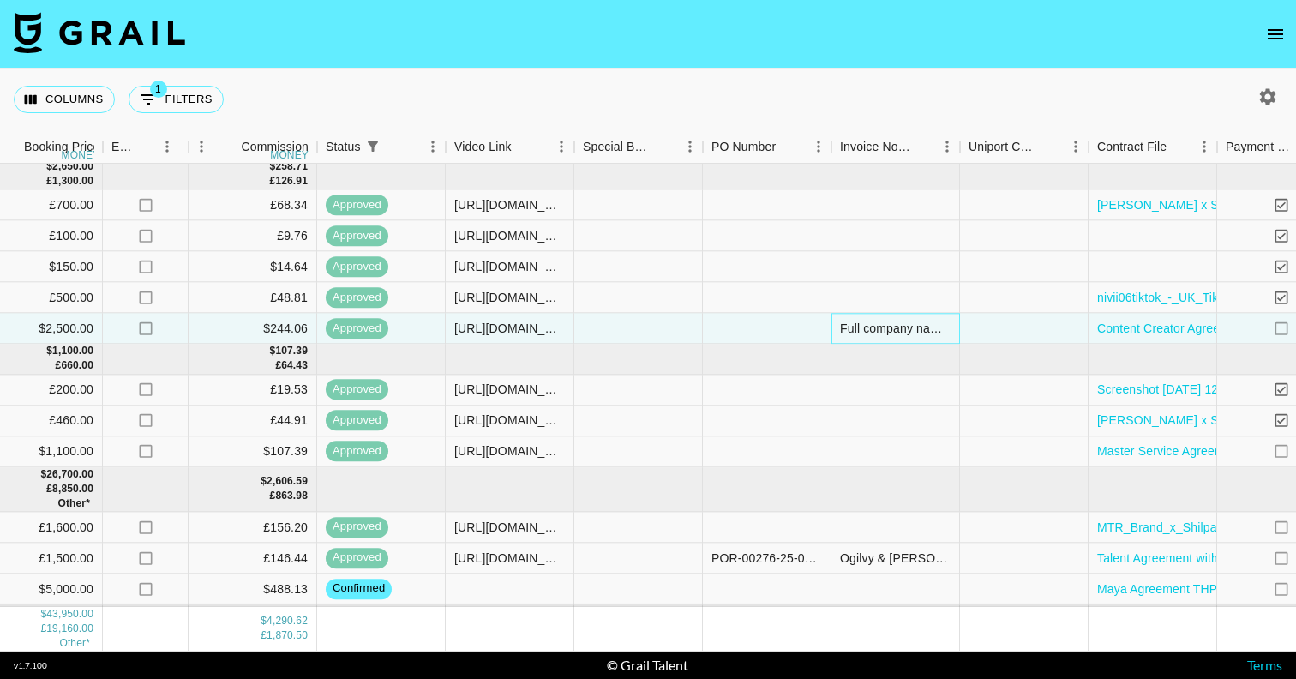
click at [900, 334] on div "Full company name: Onefluential Full company address: 300 S 4th Street, Ste 180…" at bounding box center [895, 328] width 111 height 17
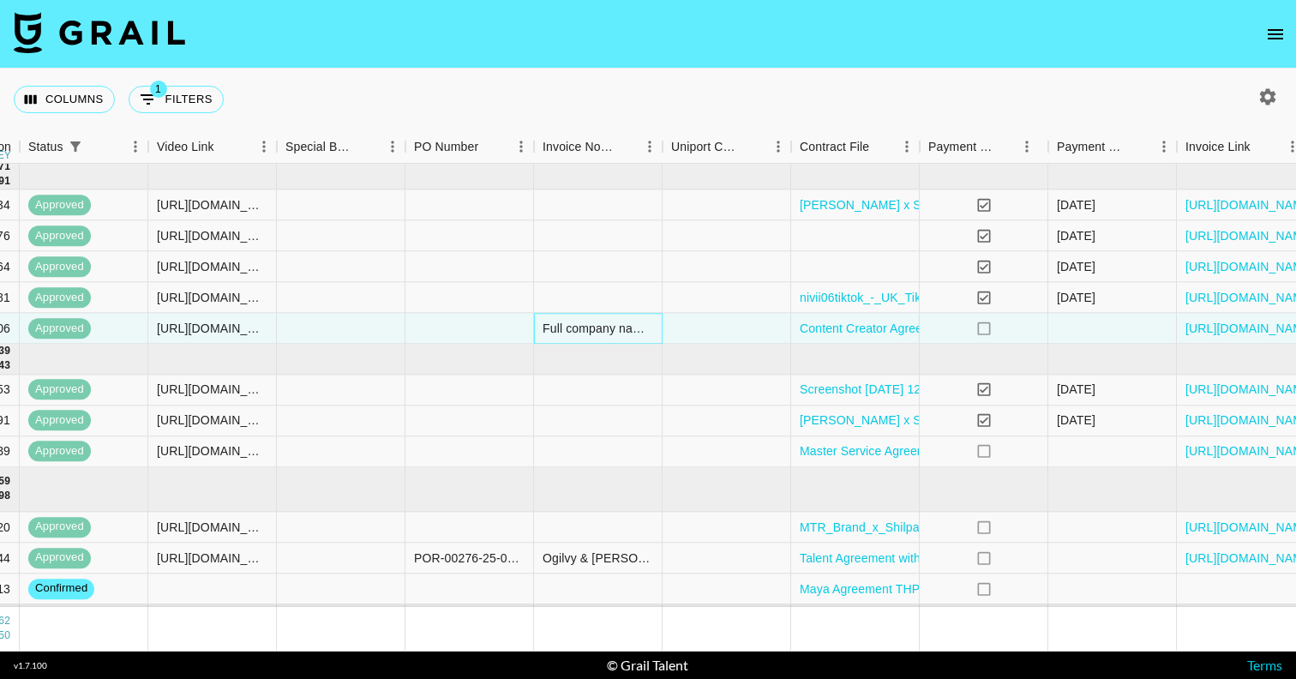
scroll to position [127, 1657]
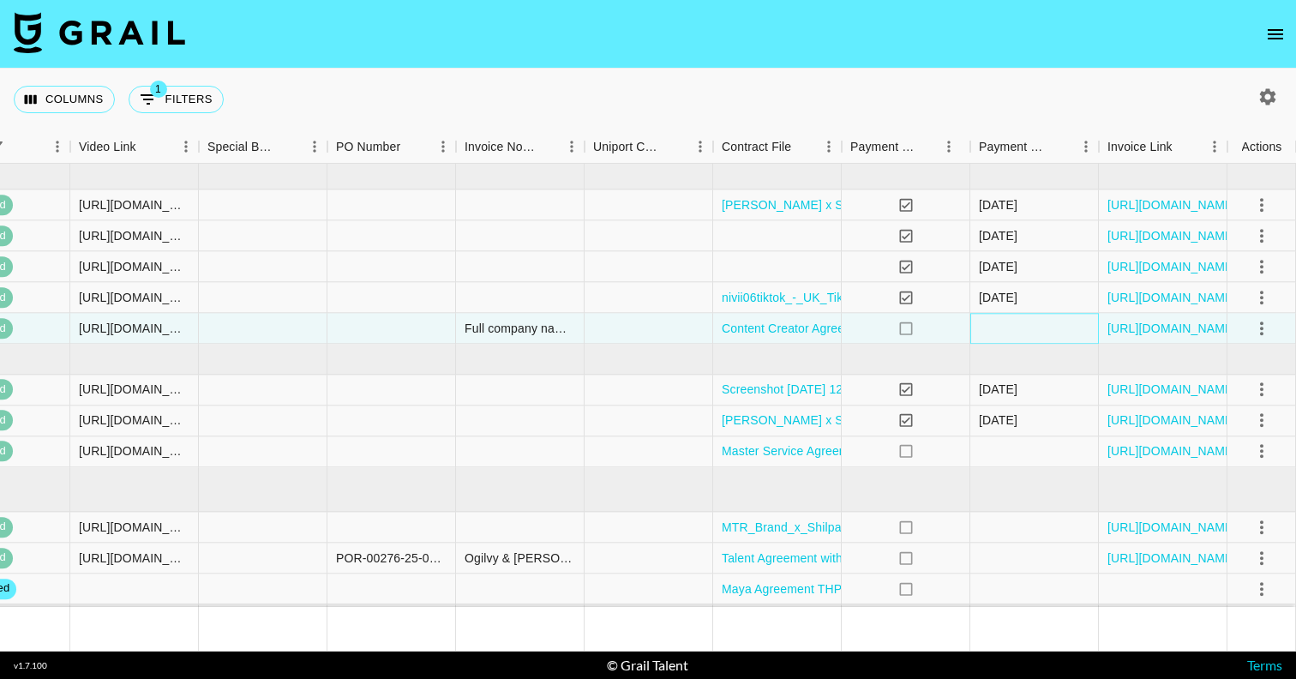
click at [1012, 331] on div at bounding box center [1034, 329] width 129 height 31
click at [1168, 332] on link "https://in.xero.com/UPvWJCvZ3dsMTLulsbiNglBs767HPeGtvQLcR3oP" at bounding box center [1172, 328] width 129 height 17
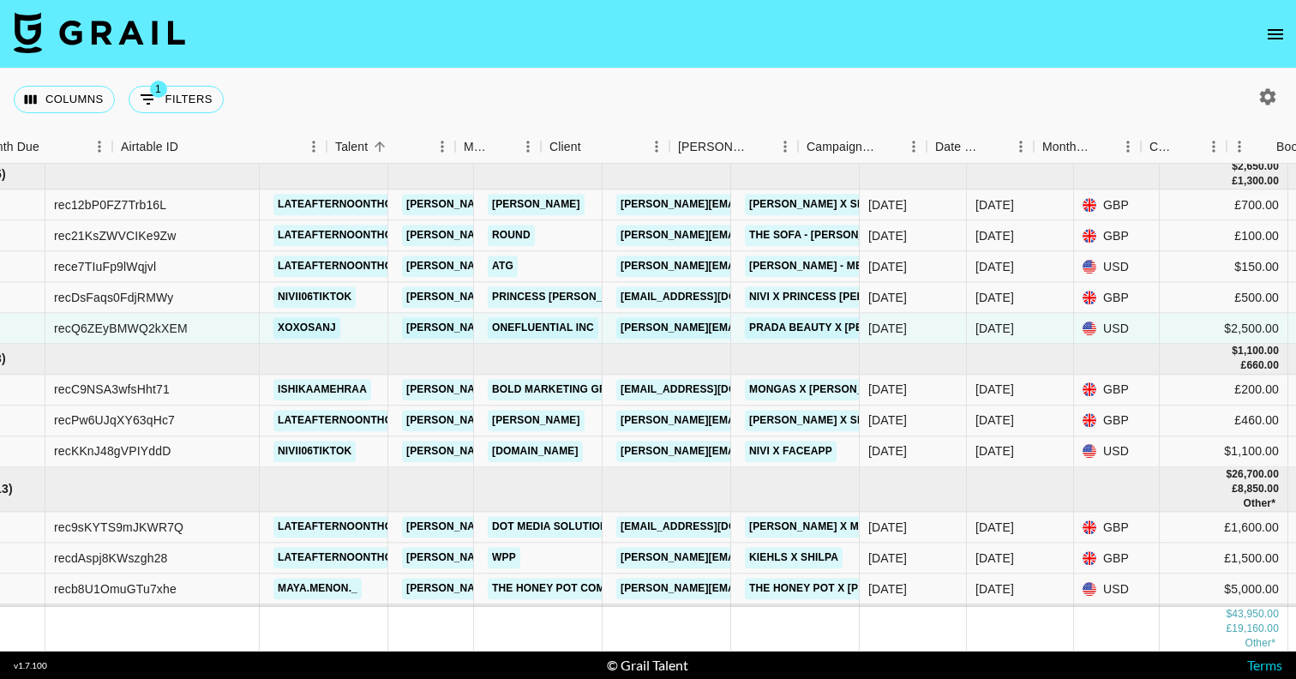
scroll to position [127, 116]
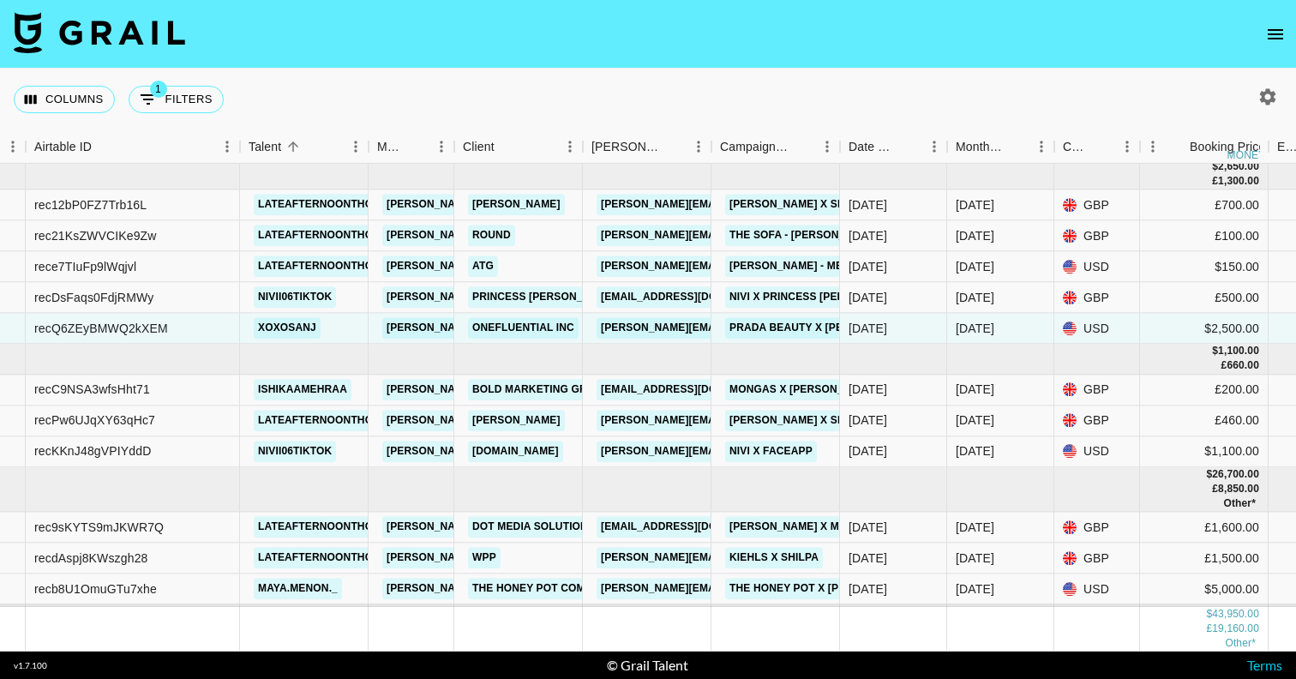
click at [1267, 27] on icon "open drawer" at bounding box center [1275, 34] width 21 height 21
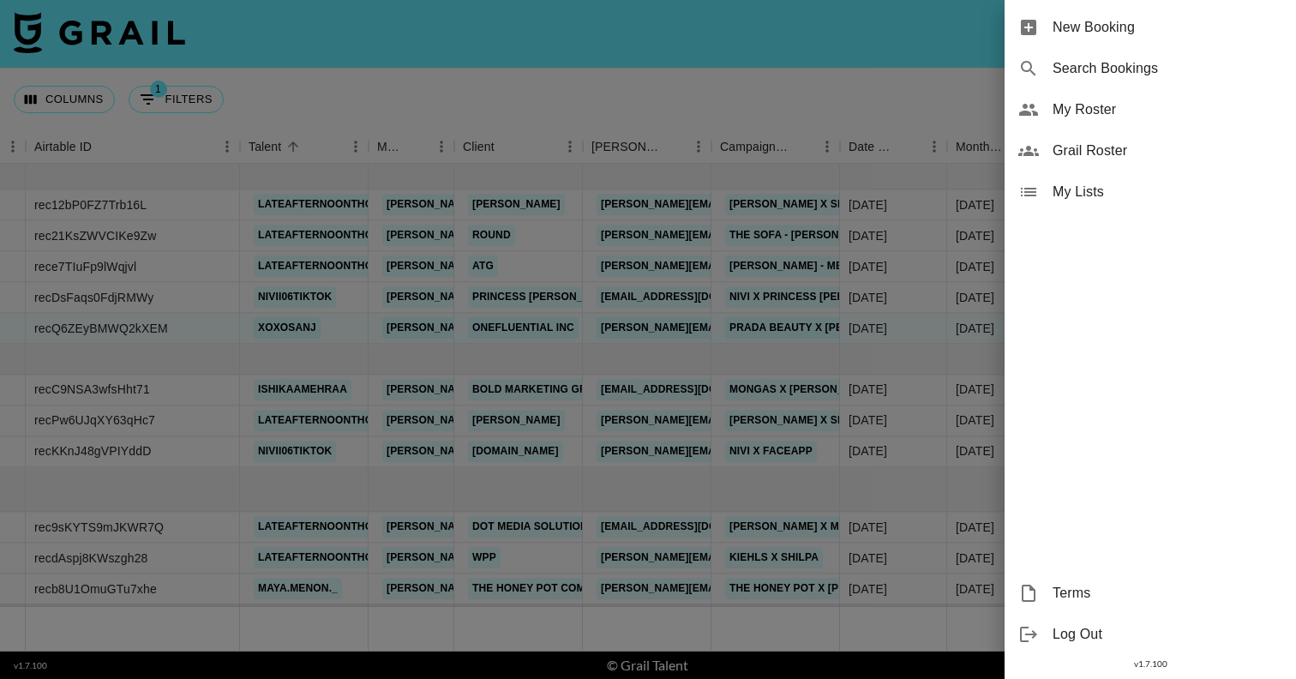
click at [1094, 111] on span "My Roster" at bounding box center [1168, 109] width 230 height 21
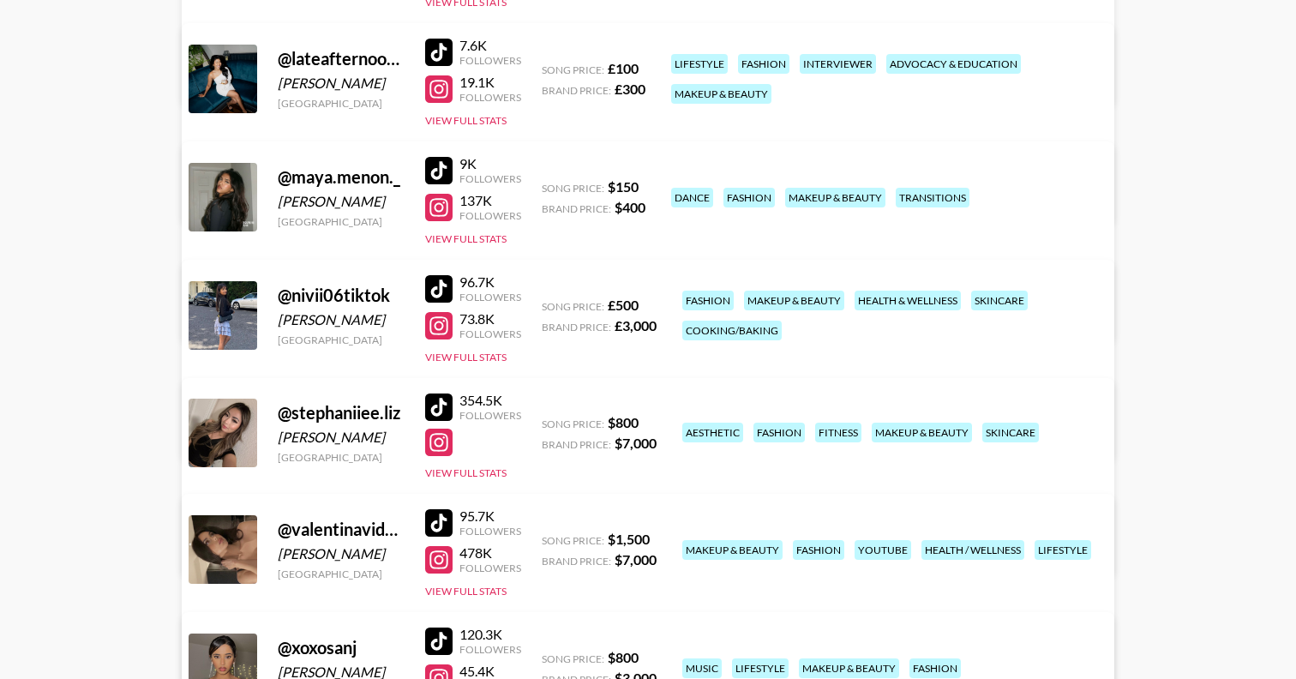
scroll to position [710, 0]
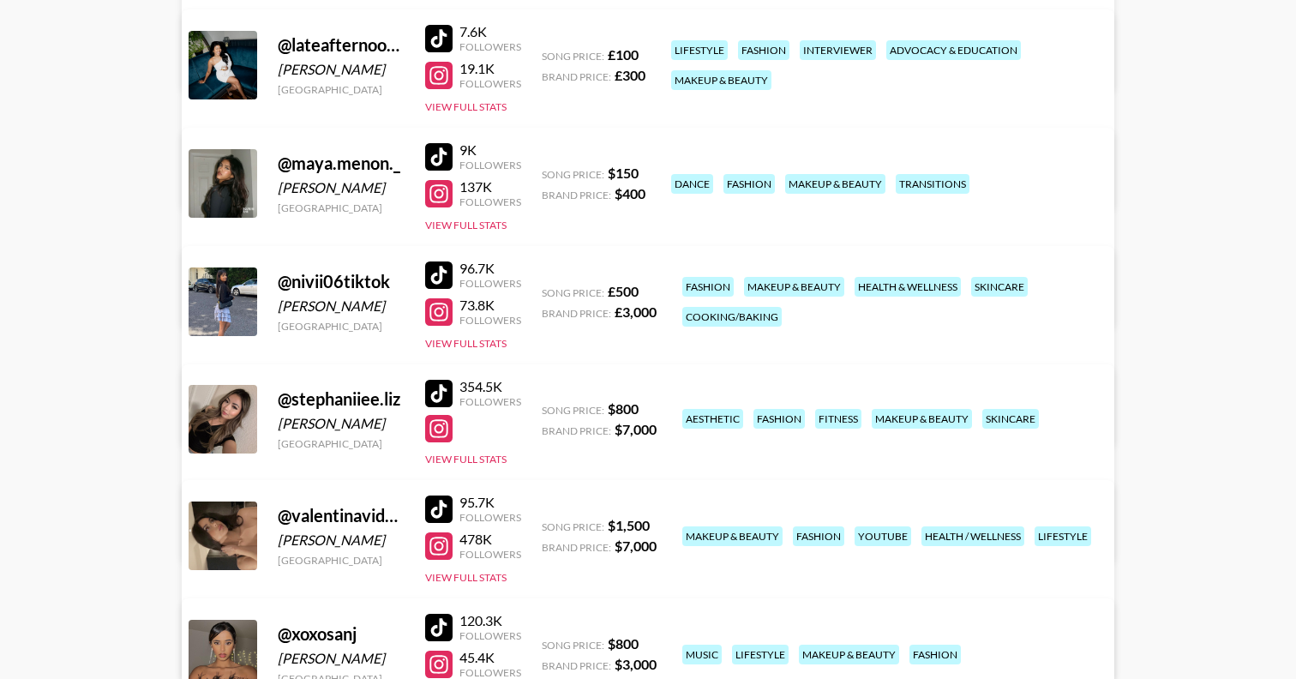
click at [442, 395] on div at bounding box center [438, 393] width 27 height 27
click at [442, 434] on div at bounding box center [438, 428] width 27 height 27
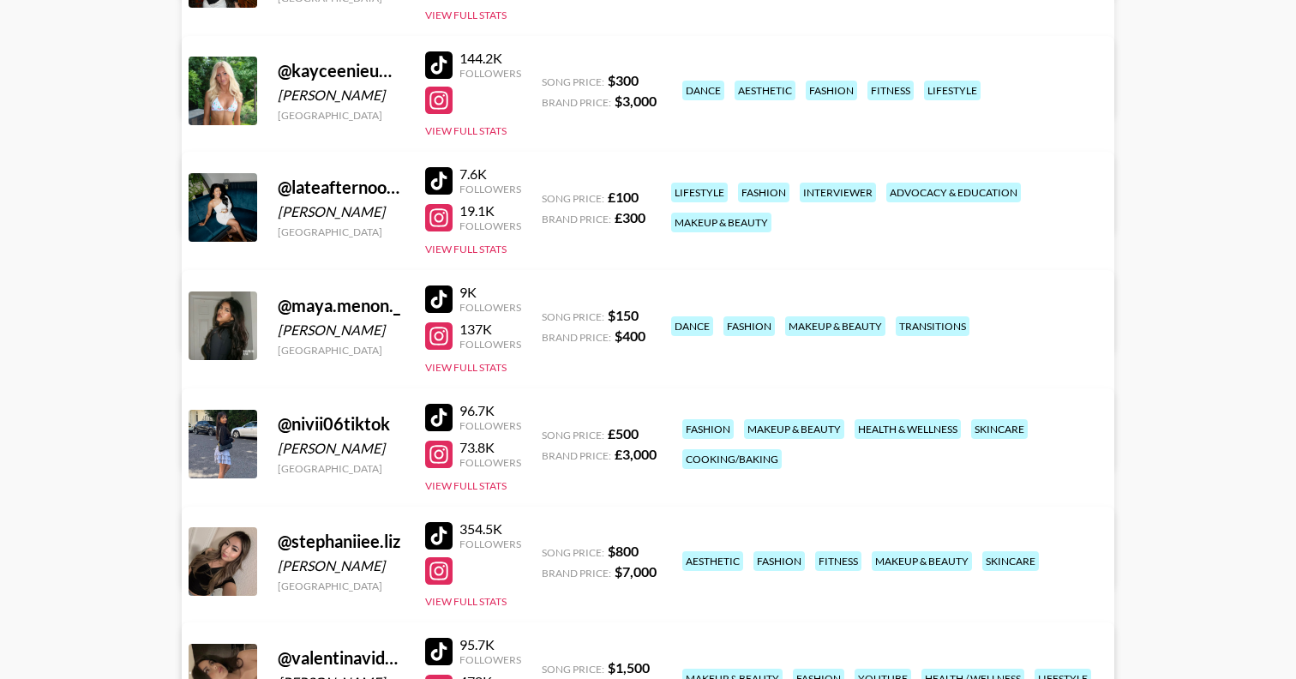
scroll to position [561, 0]
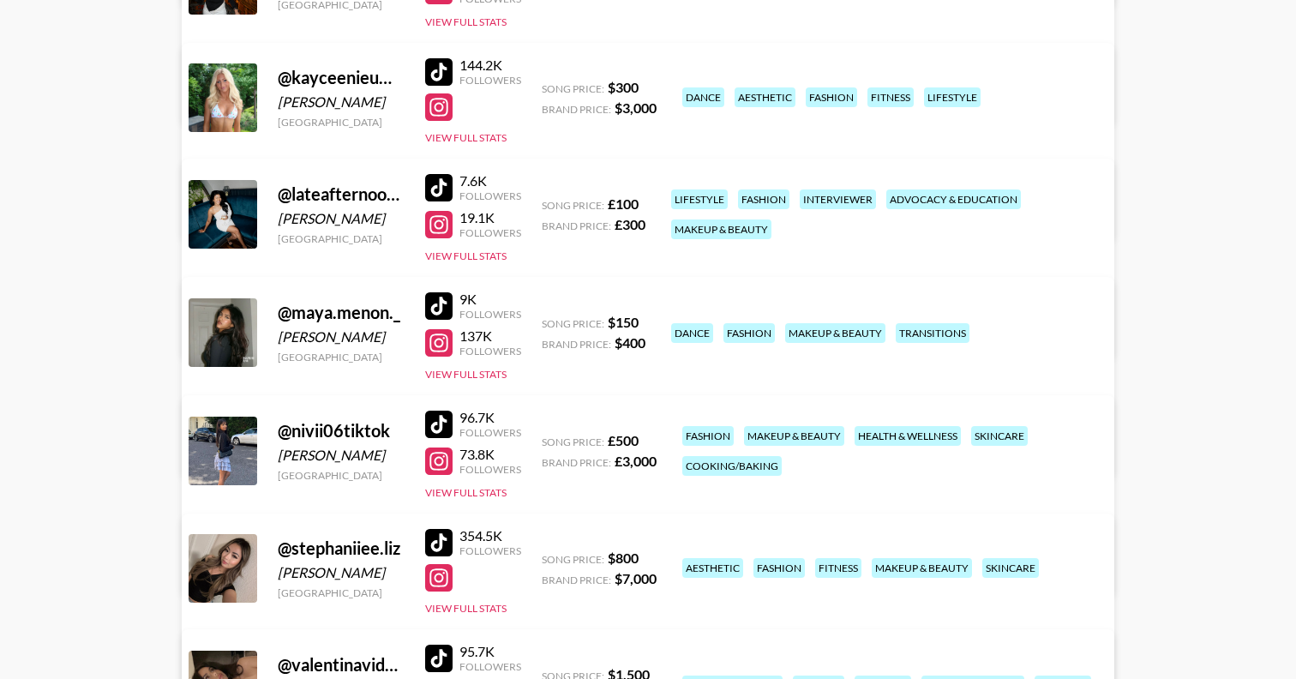
click at [435, 69] on div at bounding box center [438, 71] width 27 height 27
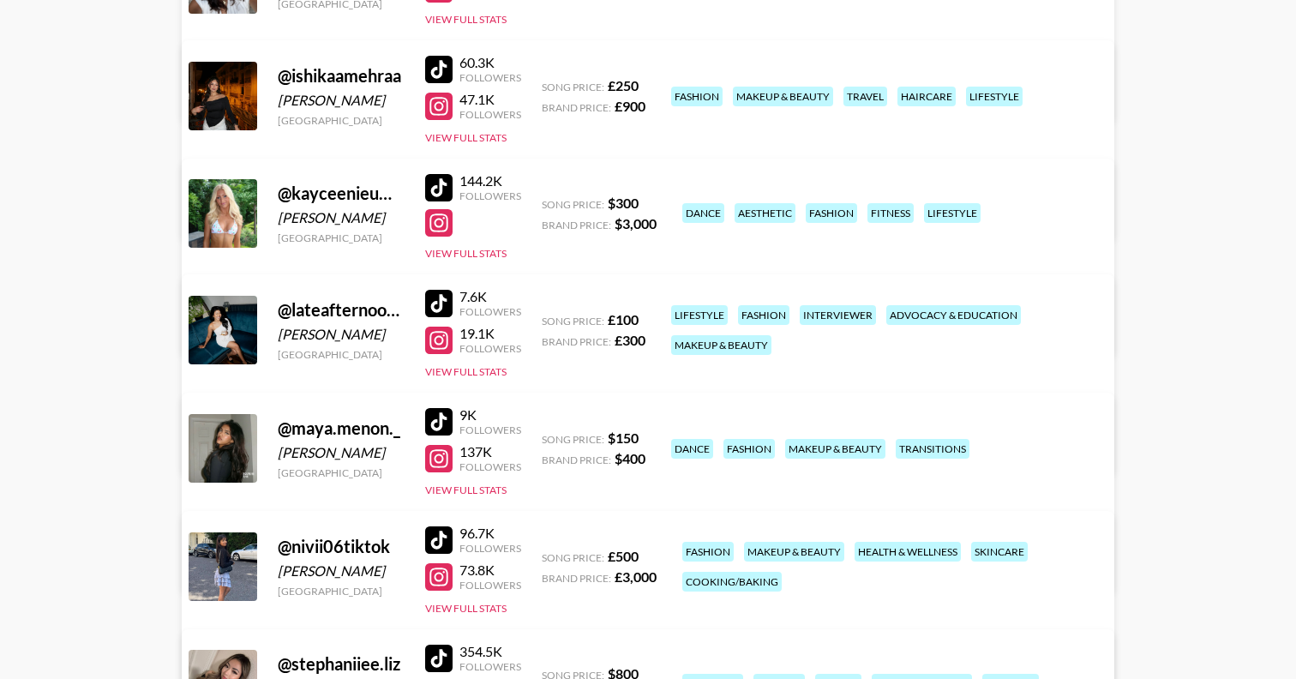
scroll to position [336, 0]
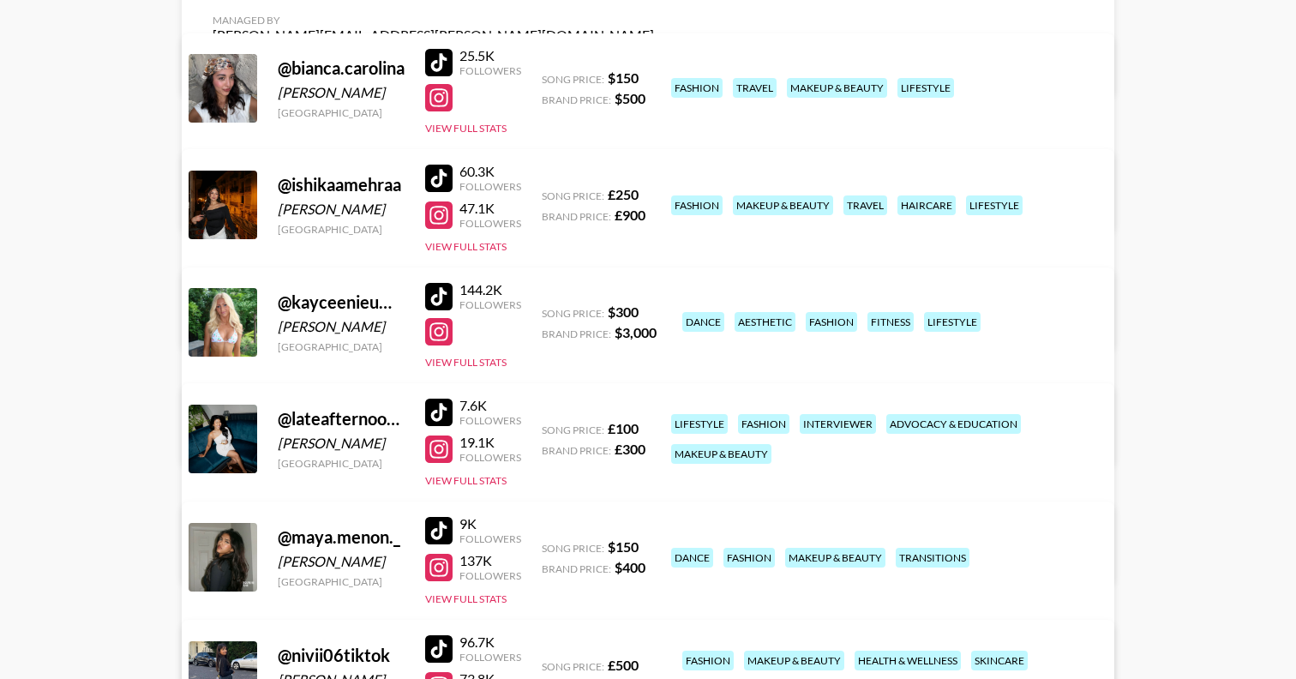
click at [437, 326] on div at bounding box center [438, 331] width 27 height 27
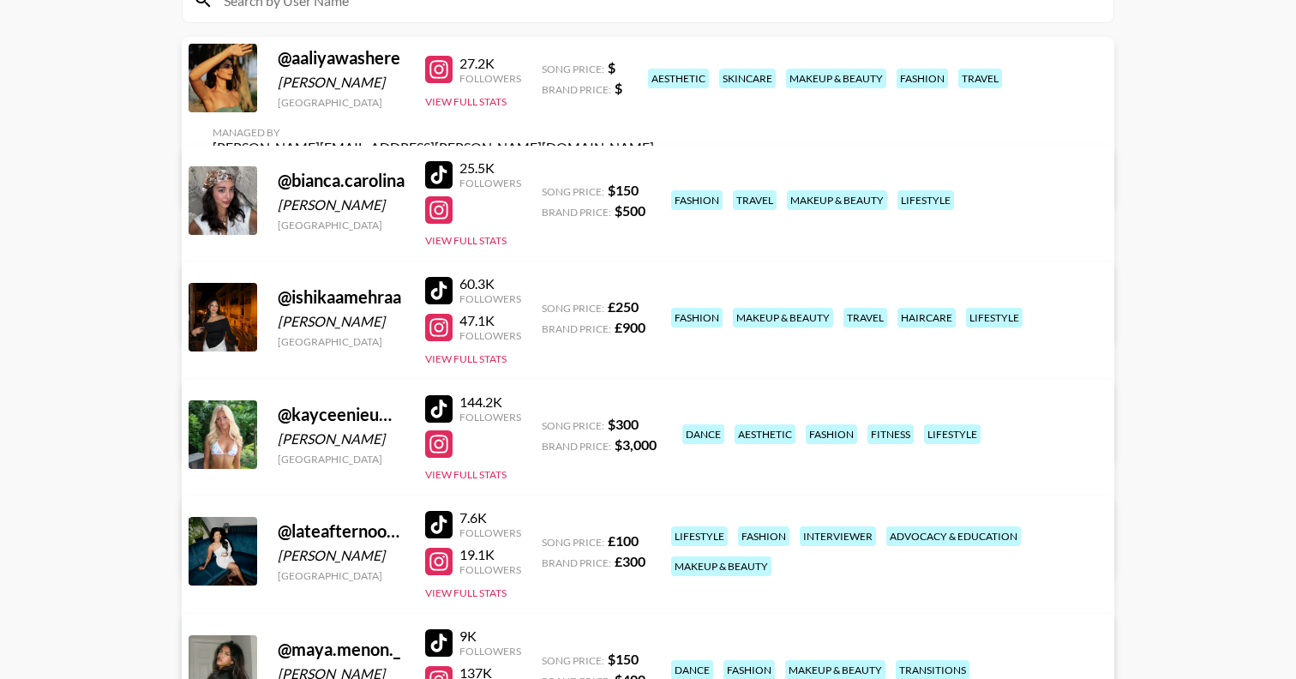
scroll to position [0, 0]
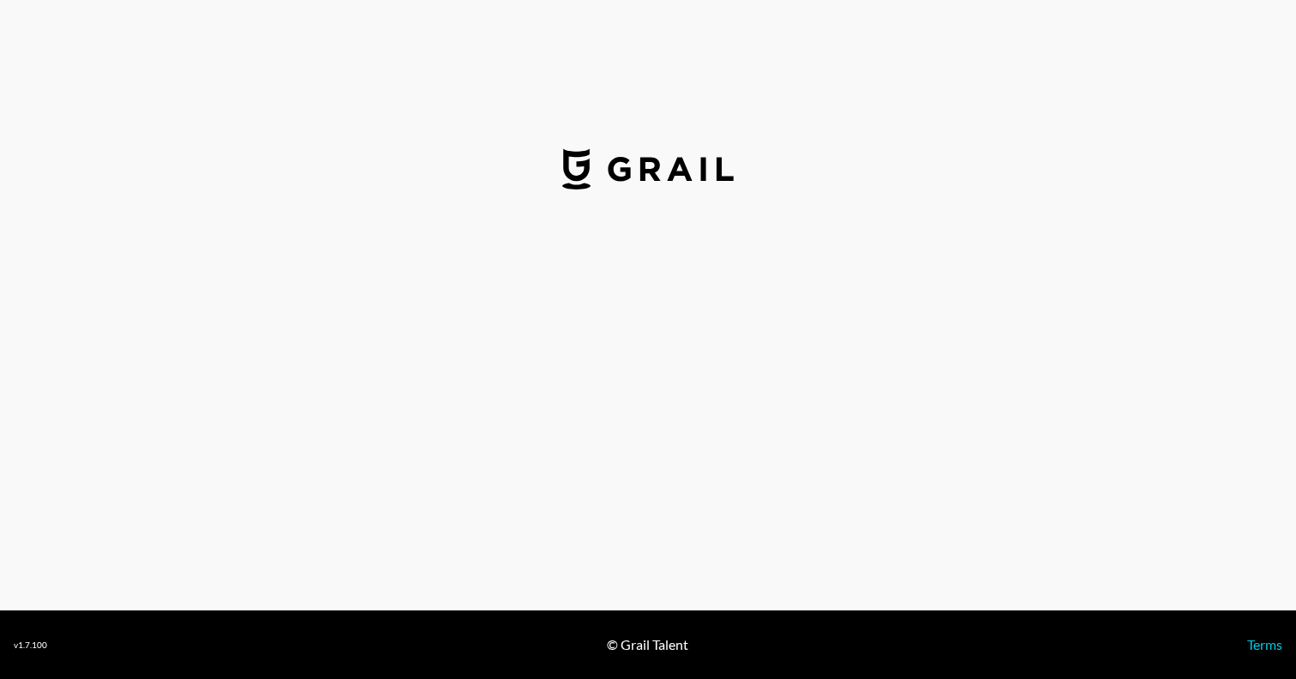
select select "USD"
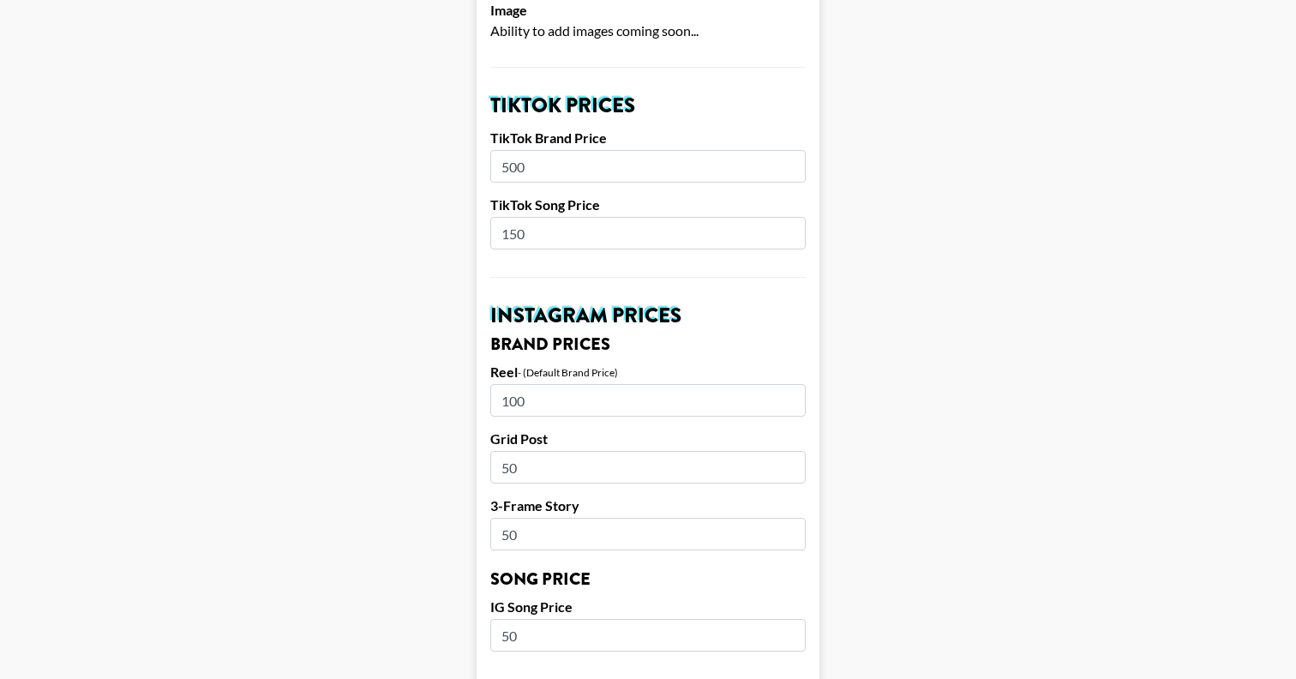
scroll to position [585, 0]
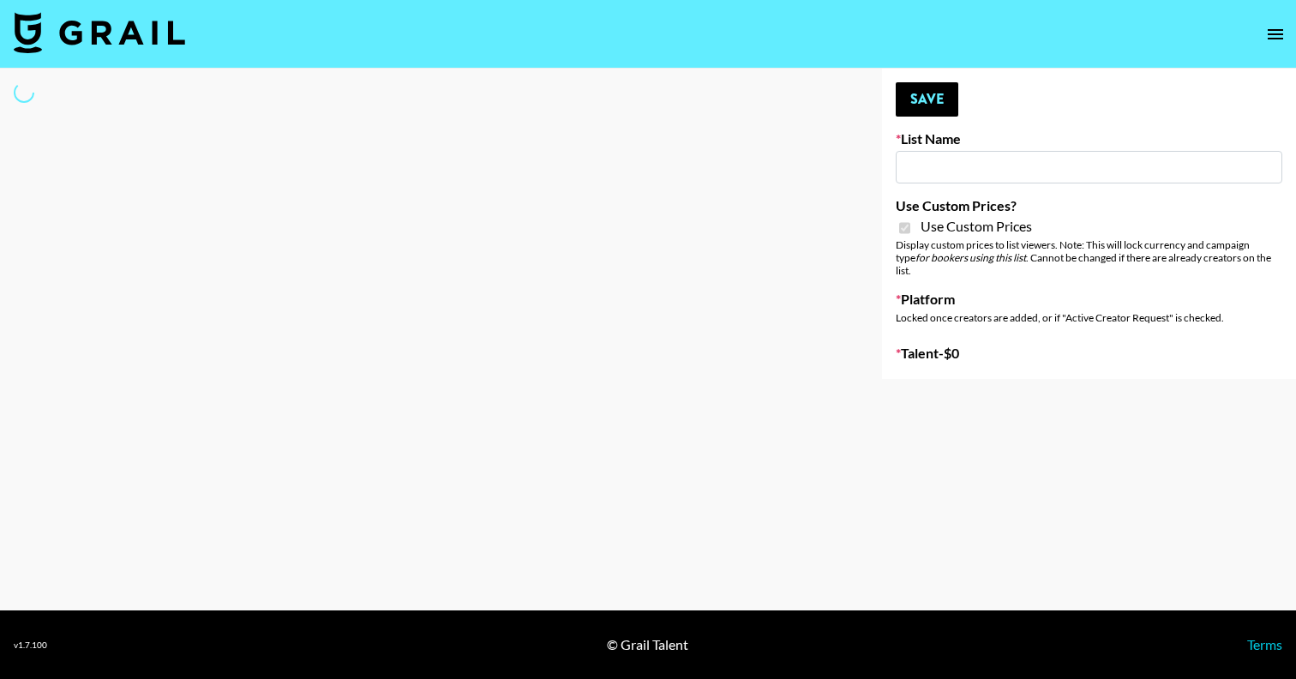
type input "Wavytalk ([DATE])"
checkbox input "true"
select select "Brand"
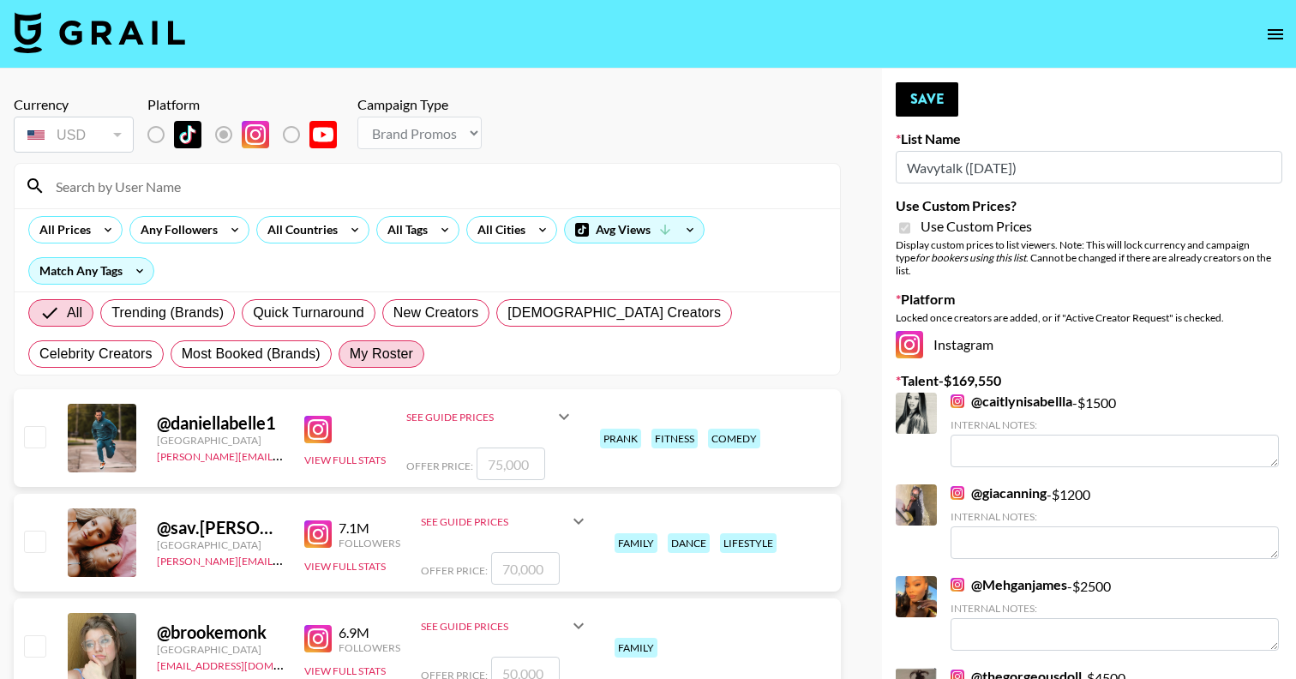
click at [350, 357] on span "My Roster" at bounding box center [381, 354] width 63 height 21
click at [350, 354] on input "My Roster" at bounding box center [350, 354] width 0 height 0
radio input "true"
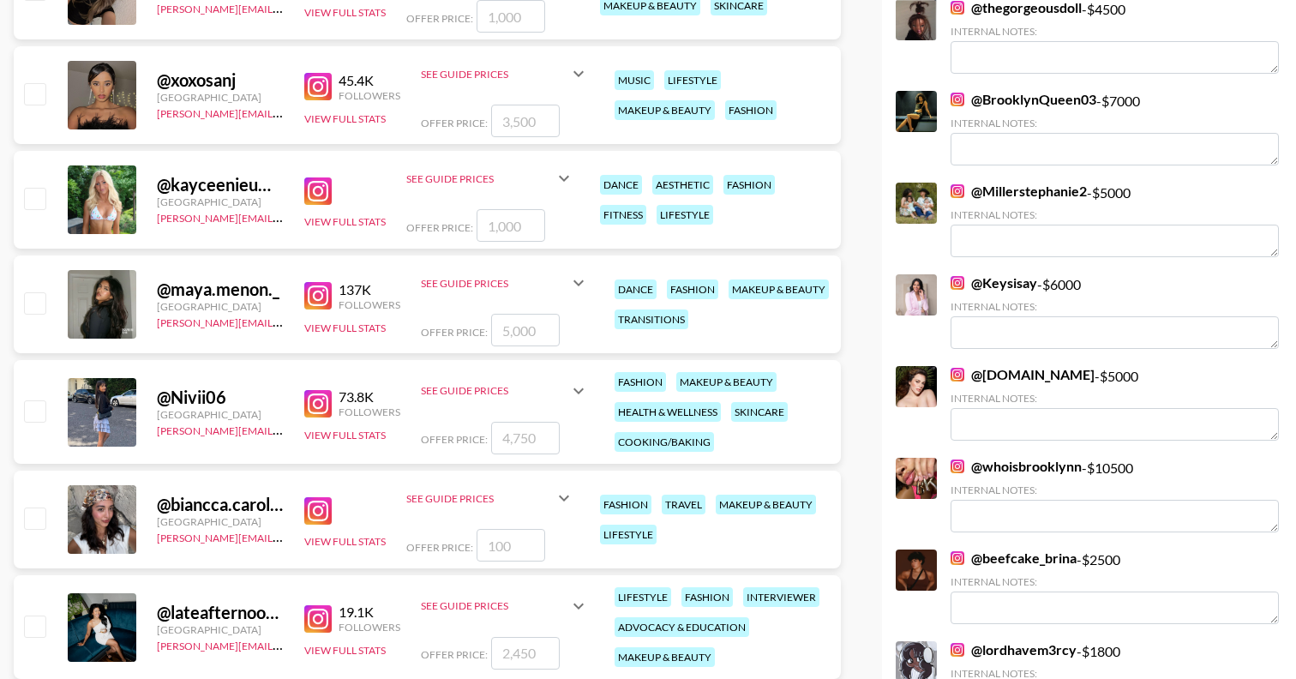
scroll to position [682, 0]
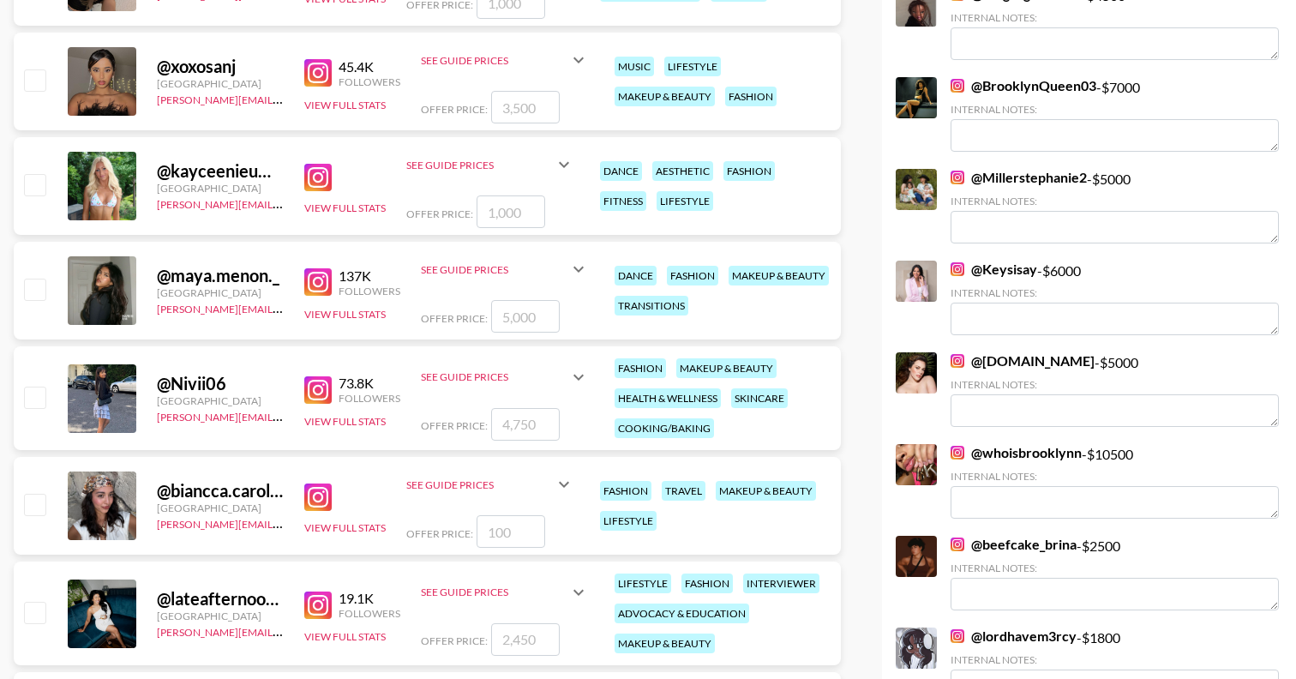
click at [36, 502] on input "checkbox" at bounding box center [34, 504] width 21 height 21
checkbox input "true"
type input "100"
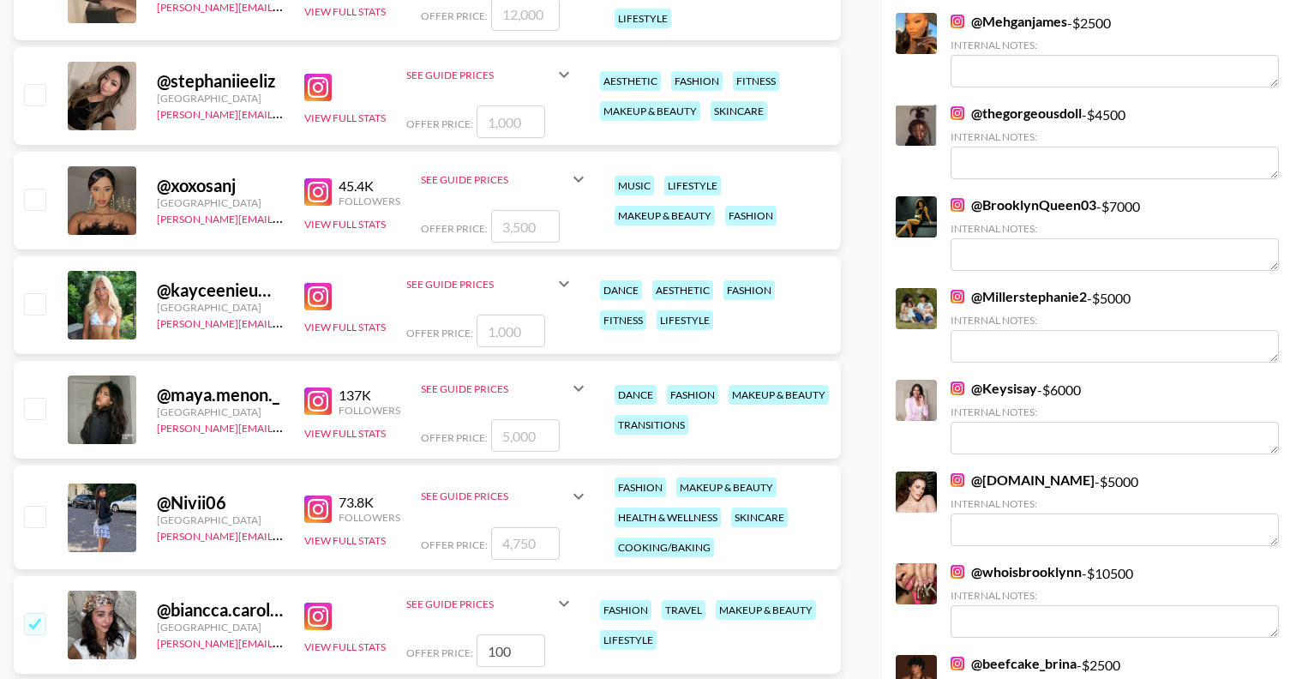
scroll to position [0, 0]
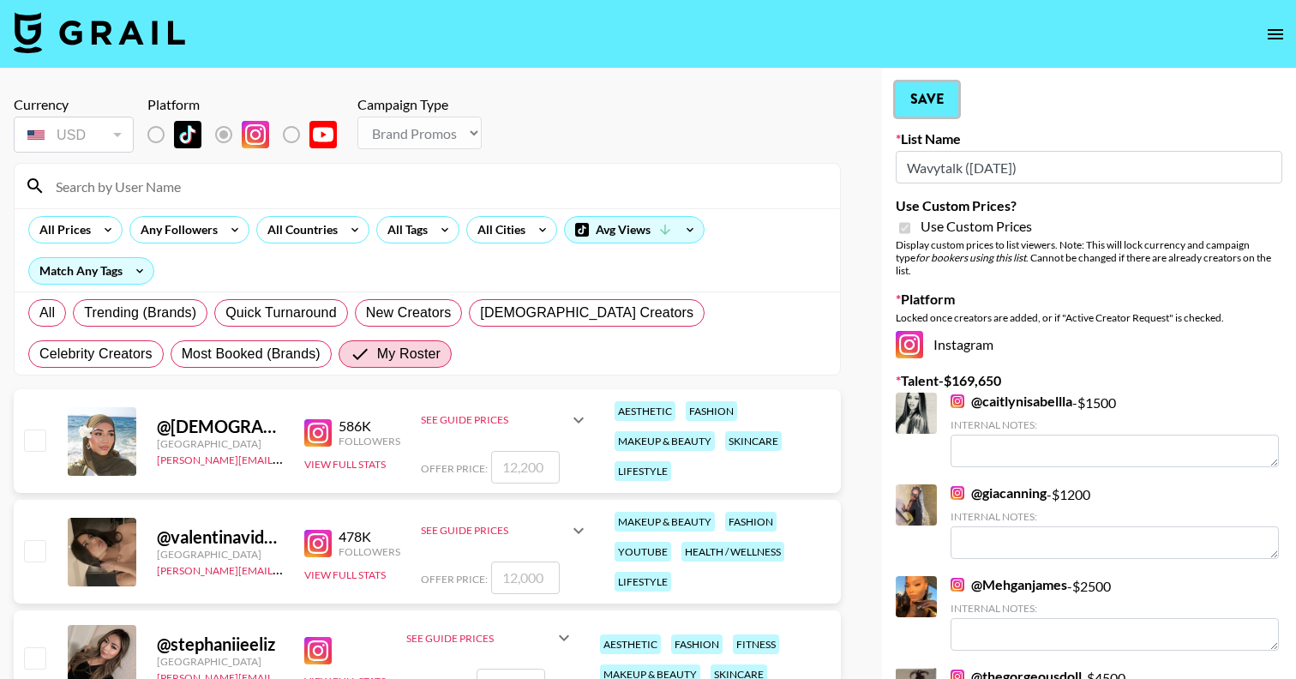
click at [934, 99] on button "Save" at bounding box center [927, 99] width 63 height 34
